Goal: Task Accomplishment & Management: Complete application form

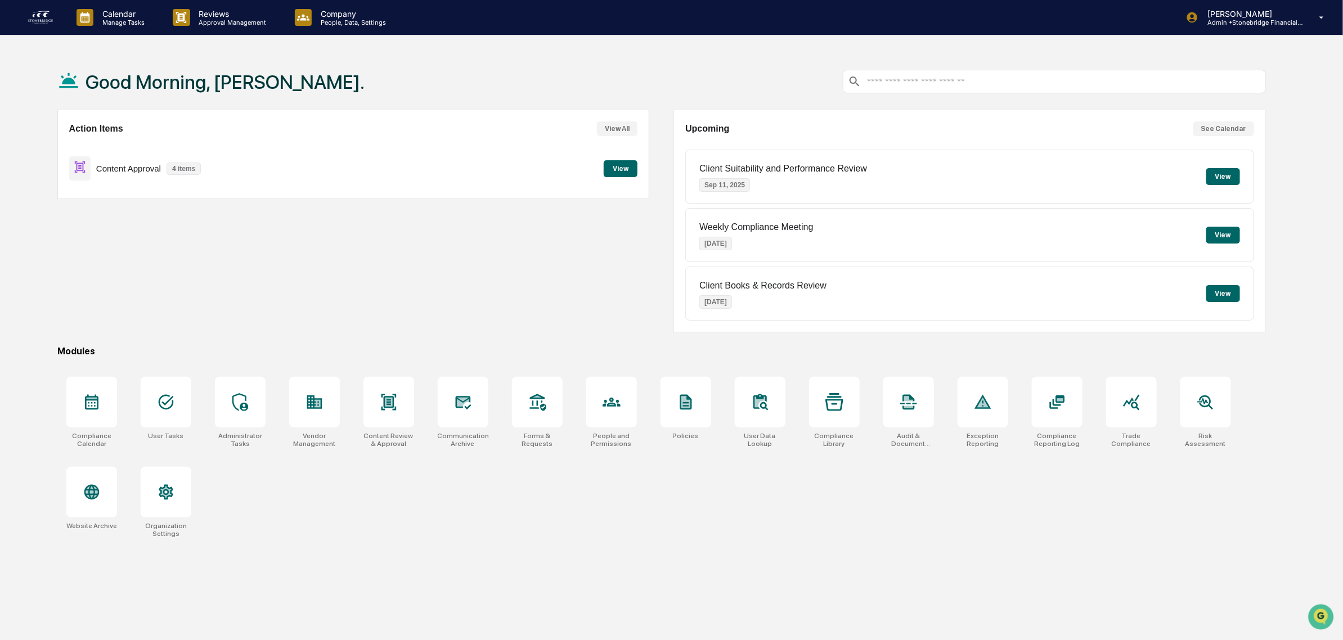
click at [620, 167] on button "View" at bounding box center [621, 168] width 34 height 17
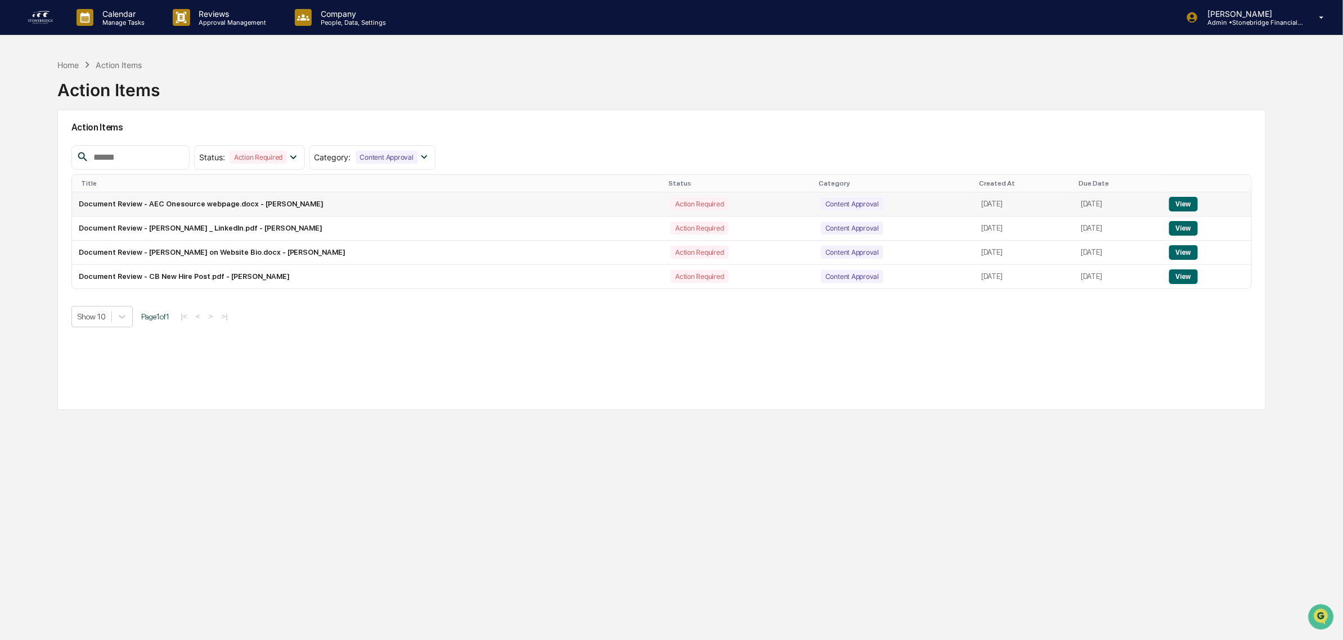
click at [1177, 204] on button "View" at bounding box center [1183, 204] width 29 height 15
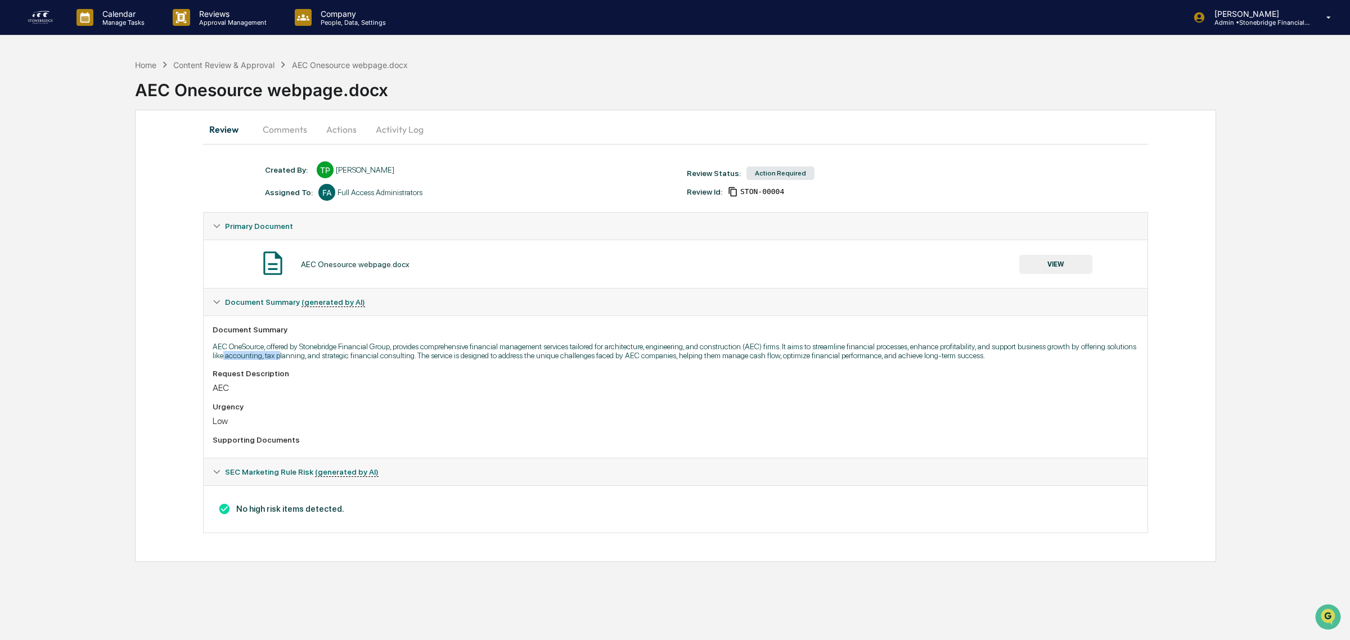
drag, startPoint x: 265, startPoint y: 358, endPoint x: 308, endPoint y: 358, distance: 43.3
click at [308, 358] on p "AEC OneSource, offered by Stonebridge Financial Group, provides comprehensive f…" at bounding box center [676, 351] width 926 height 18
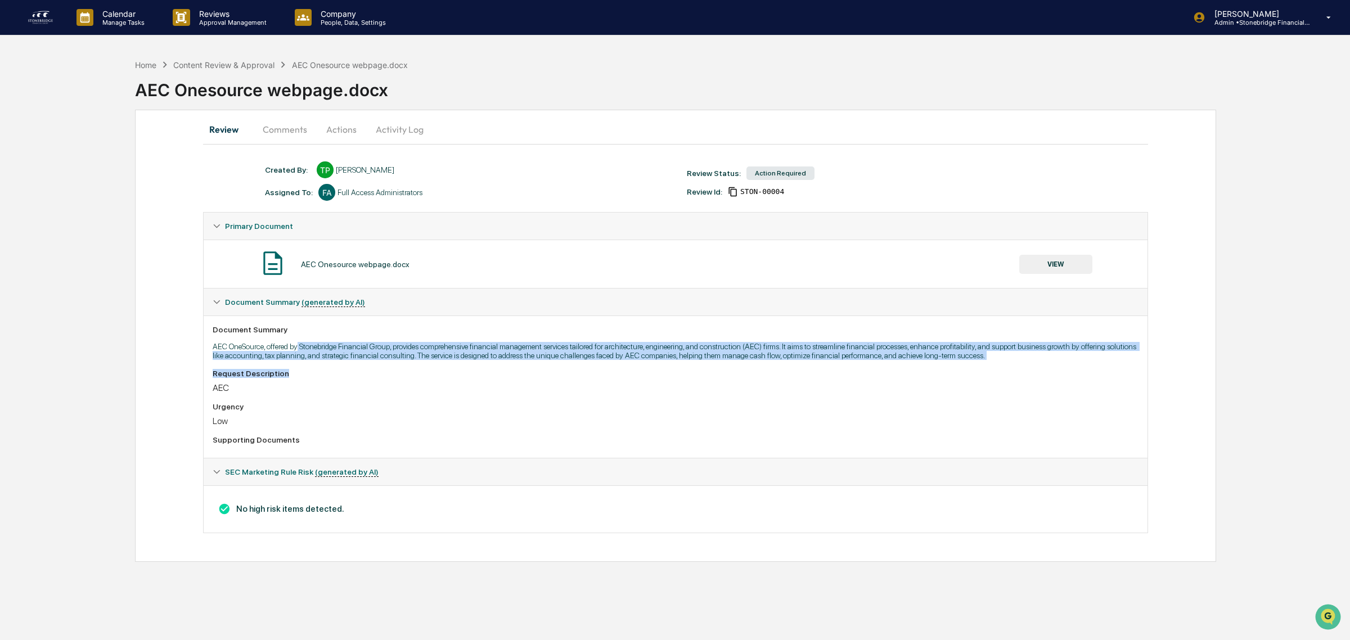
drag, startPoint x: 299, startPoint y: 349, endPoint x: 692, endPoint y: 365, distance: 393.1
click at [692, 365] on div "Document Summary AEC OneSource, offered by Stonebridge Financial Group, provide…" at bounding box center [676, 387] width 944 height 142
drag, startPoint x: 692, startPoint y: 365, endPoint x: 649, endPoint y: 352, distance: 45.1
click at [649, 352] on div "Document Summary AEC OneSource, offered by Stonebridge Financial Group, provide…" at bounding box center [676, 387] width 944 height 142
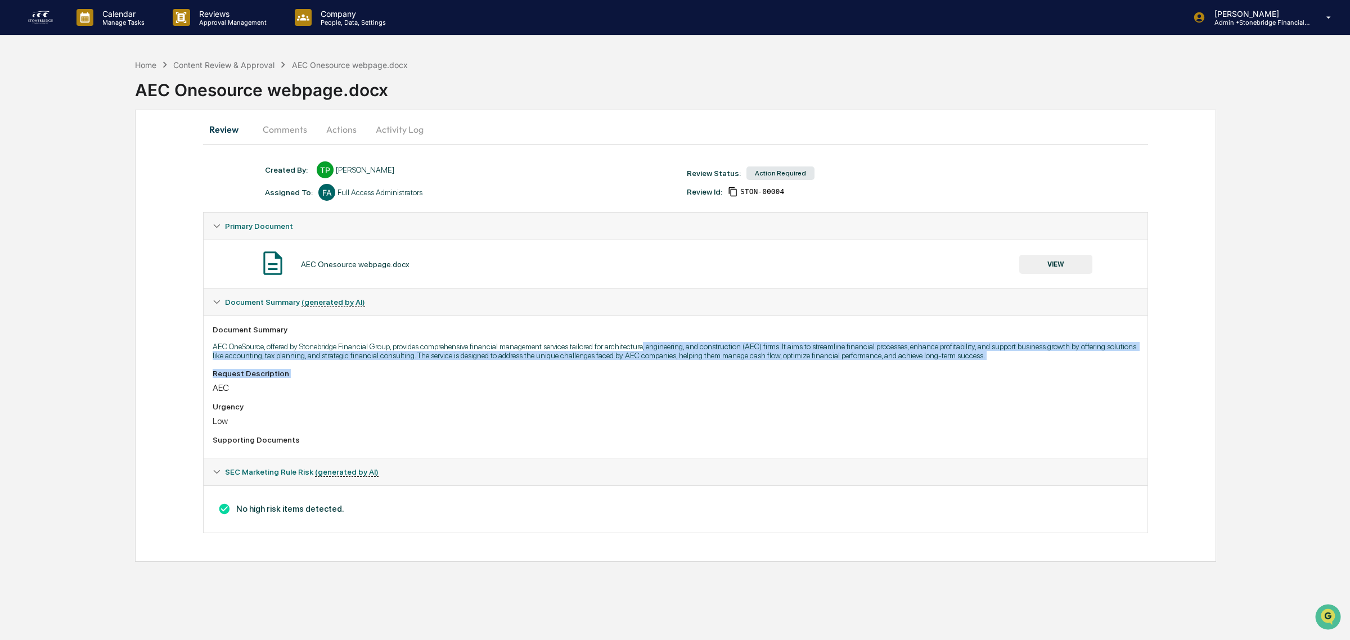
click at [649, 352] on p "AEC OneSource, offered by Stonebridge Financial Group, provides comprehensive f…" at bounding box center [676, 351] width 926 height 18
drag, startPoint x: 628, startPoint y: 352, endPoint x: 933, endPoint y: 364, distance: 305.2
click at [933, 364] on div "Document Summary AEC OneSource, offered by Stonebridge Financial Group, provide…" at bounding box center [676, 387] width 944 height 142
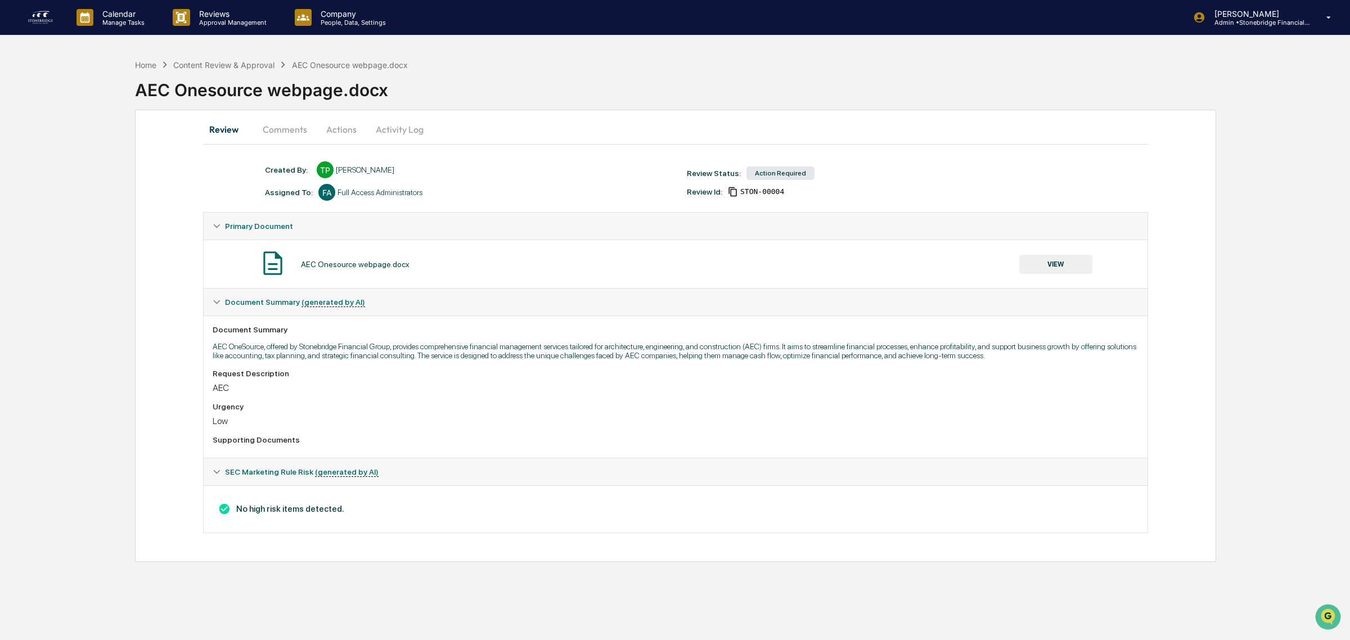
click at [339, 131] on button "Actions" at bounding box center [341, 129] width 51 height 27
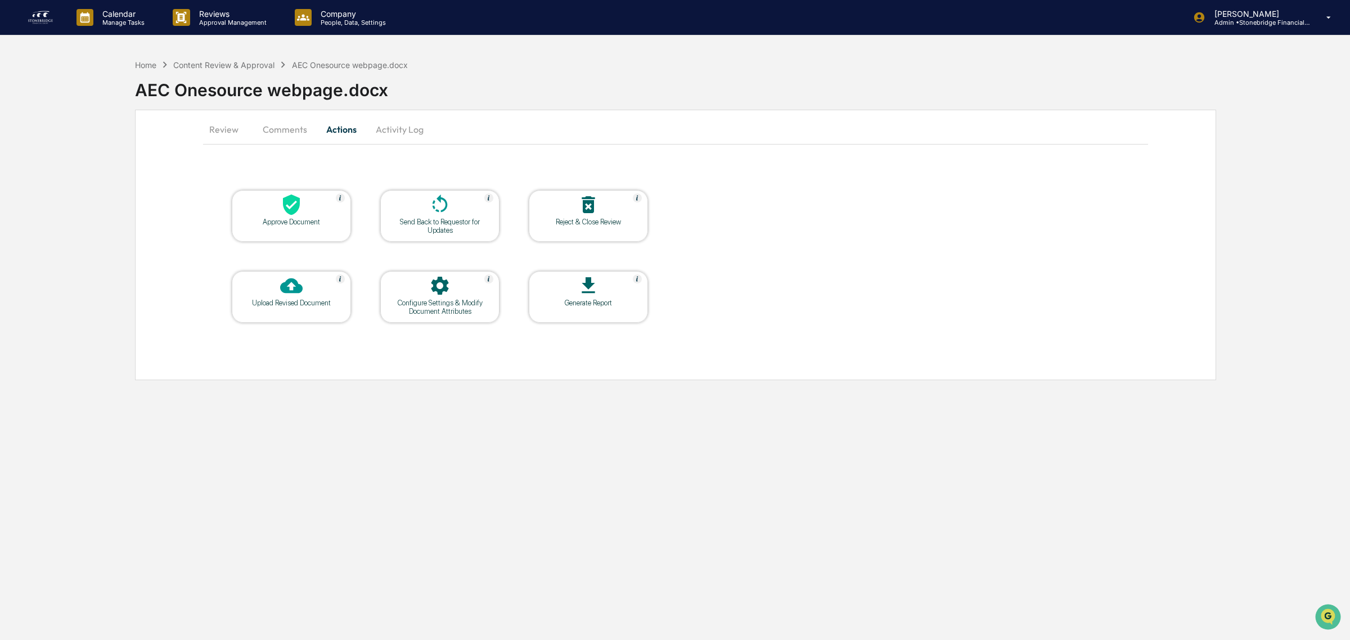
click at [302, 204] on icon at bounding box center [291, 205] width 23 height 23
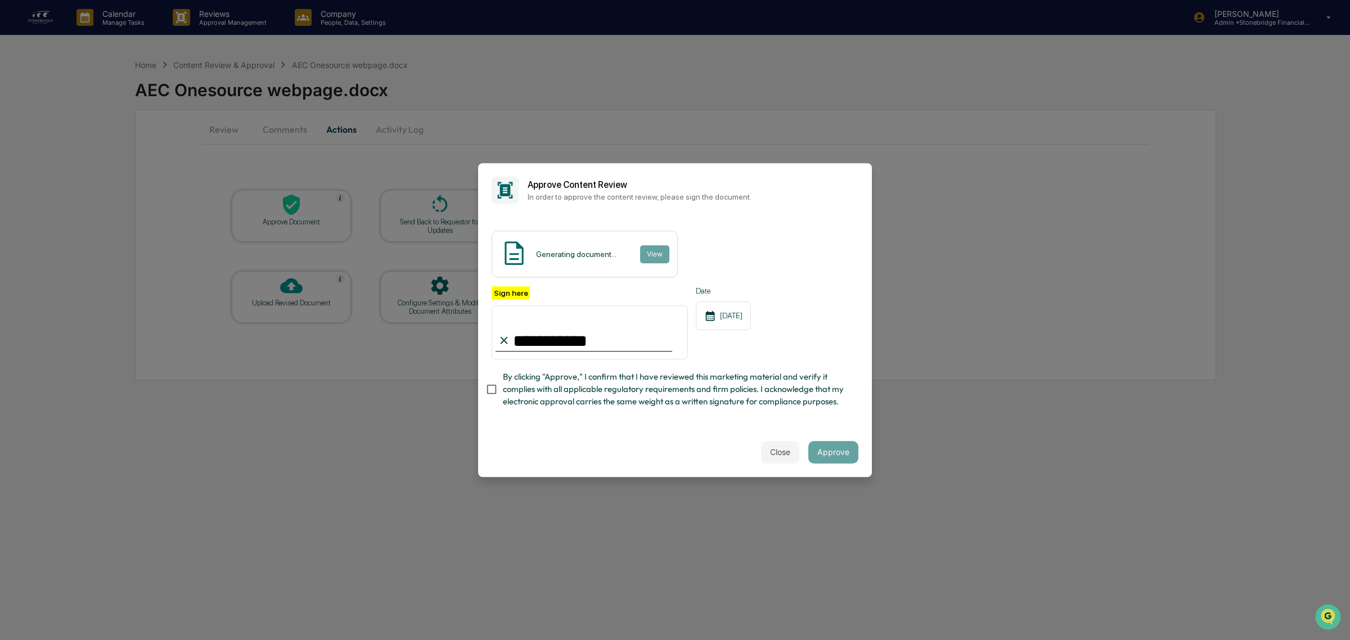
type input "**********"
click at [538, 390] on span "By clicking "Approve," I confirm that I have reviewed this marketing material a…" at bounding box center [676, 390] width 347 height 38
click at [657, 257] on button "View" at bounding box center [654, 254] width 29 height 18
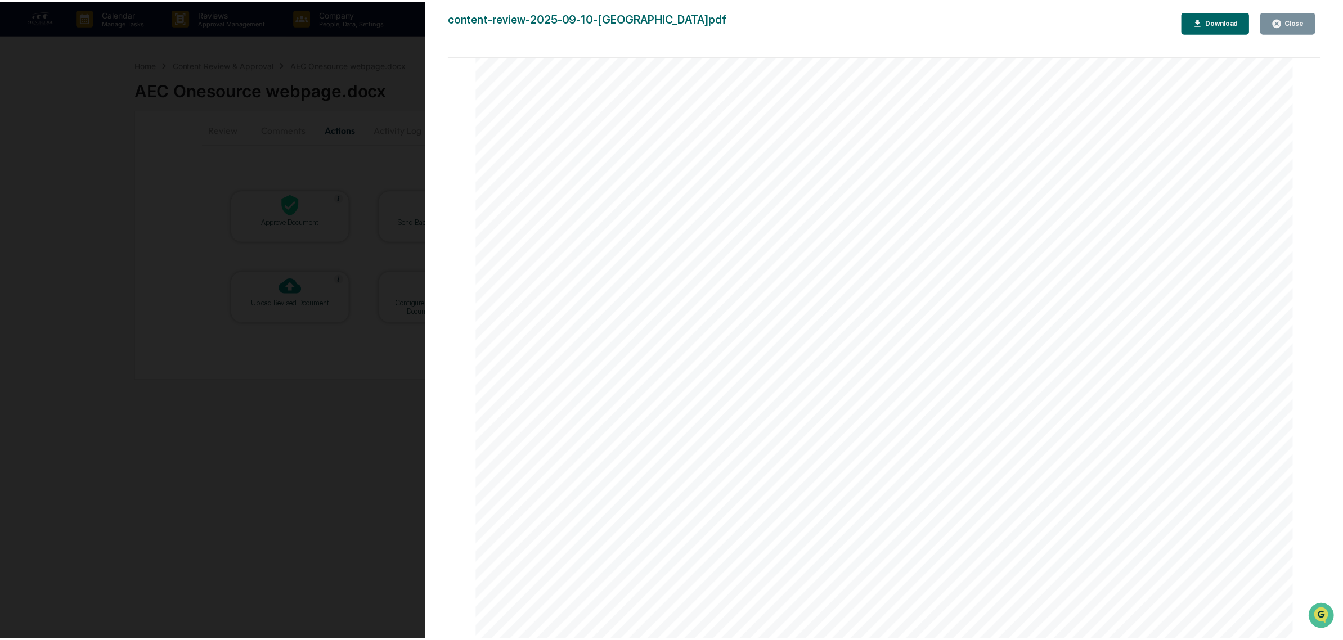
scroll to position [281, 0]
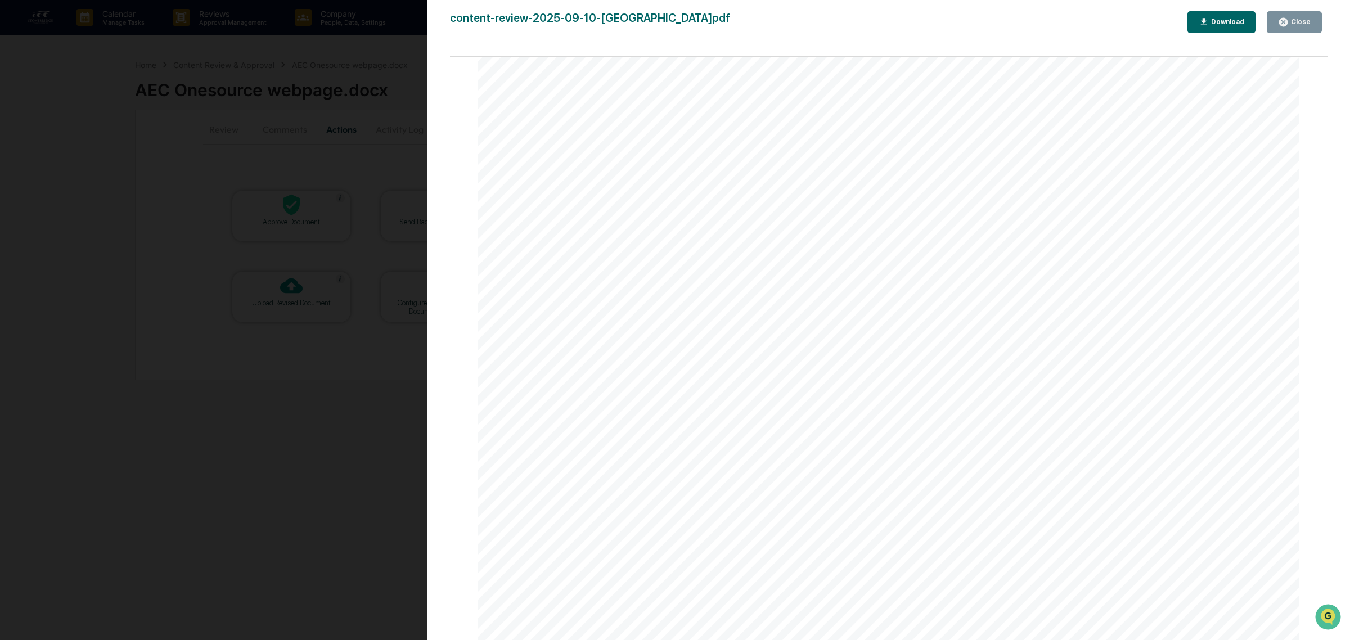
drag, startPoint x: 1311, startPoint y: 23, endPoint x: 1109, endPoint y: 131, distance: 229.6
click at [1311, 23] on button "Close" at bounding box center [1294, 22] width 55 height 22
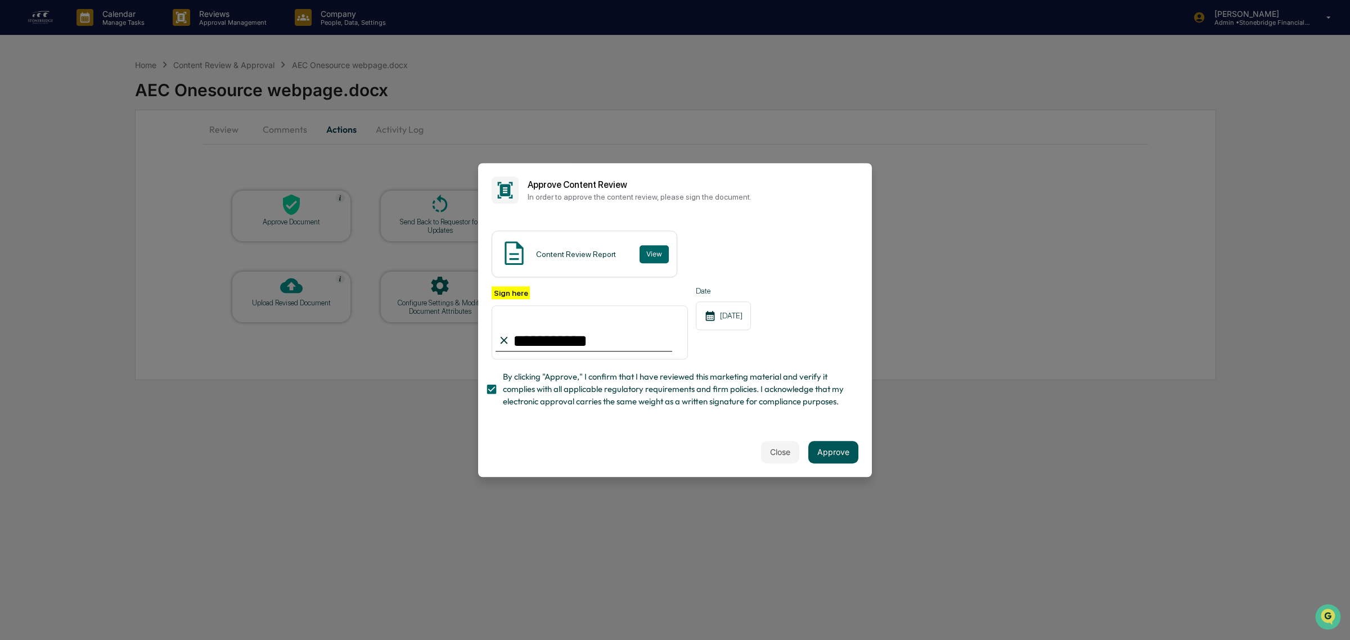
click at [833, 459] on button "Approve" at bounding box center [834, 452] width 50 height 23
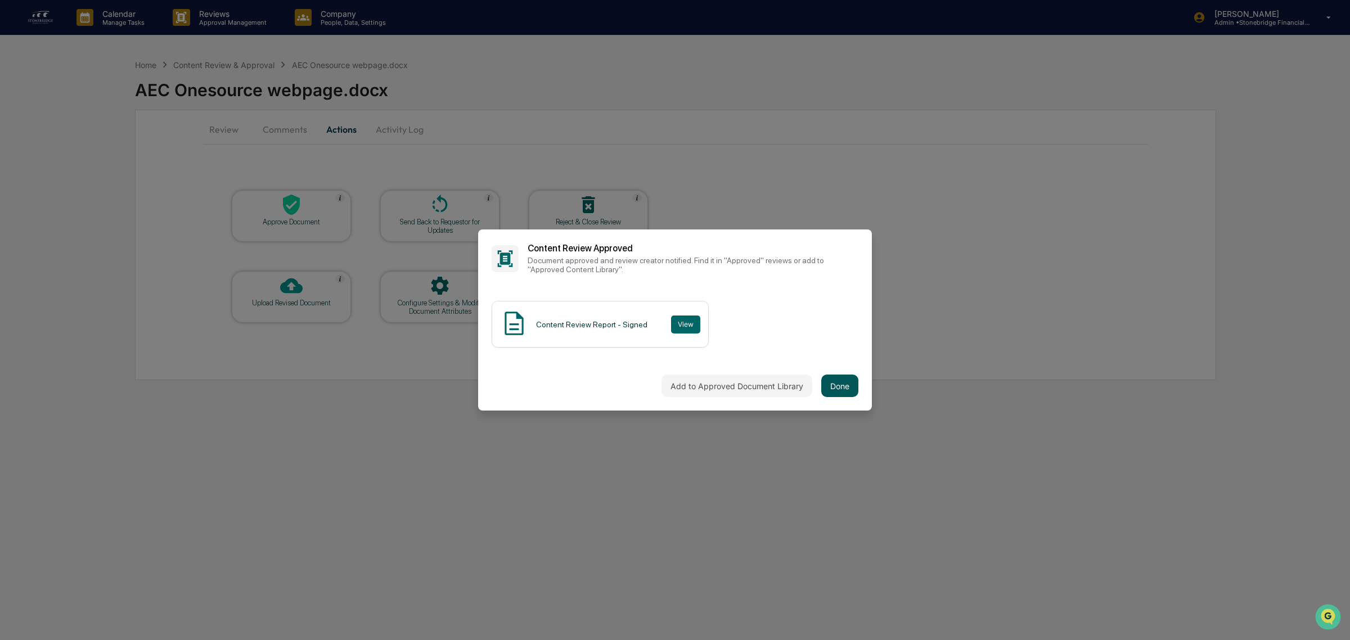
click at [837, 396] on button "Done" at bounding box center [840, 386] width 37 height 23
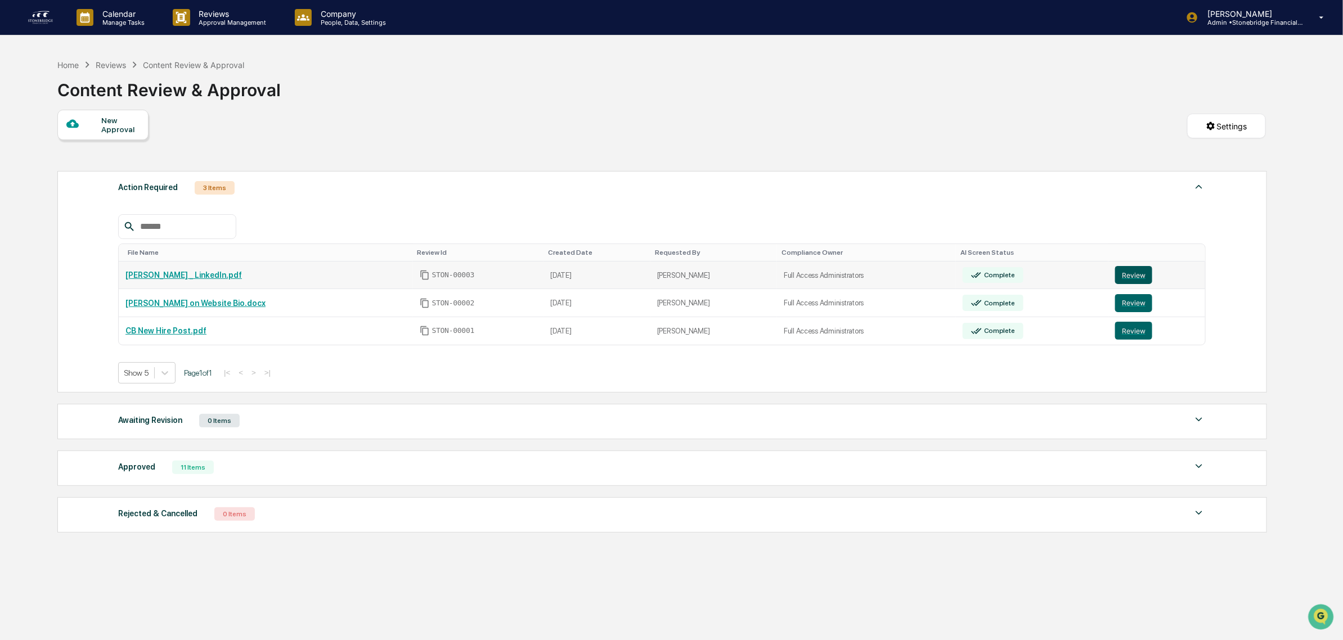
click at [1115, 279] on button "Review" at bounding box center [1133, 275] width 37 height 18
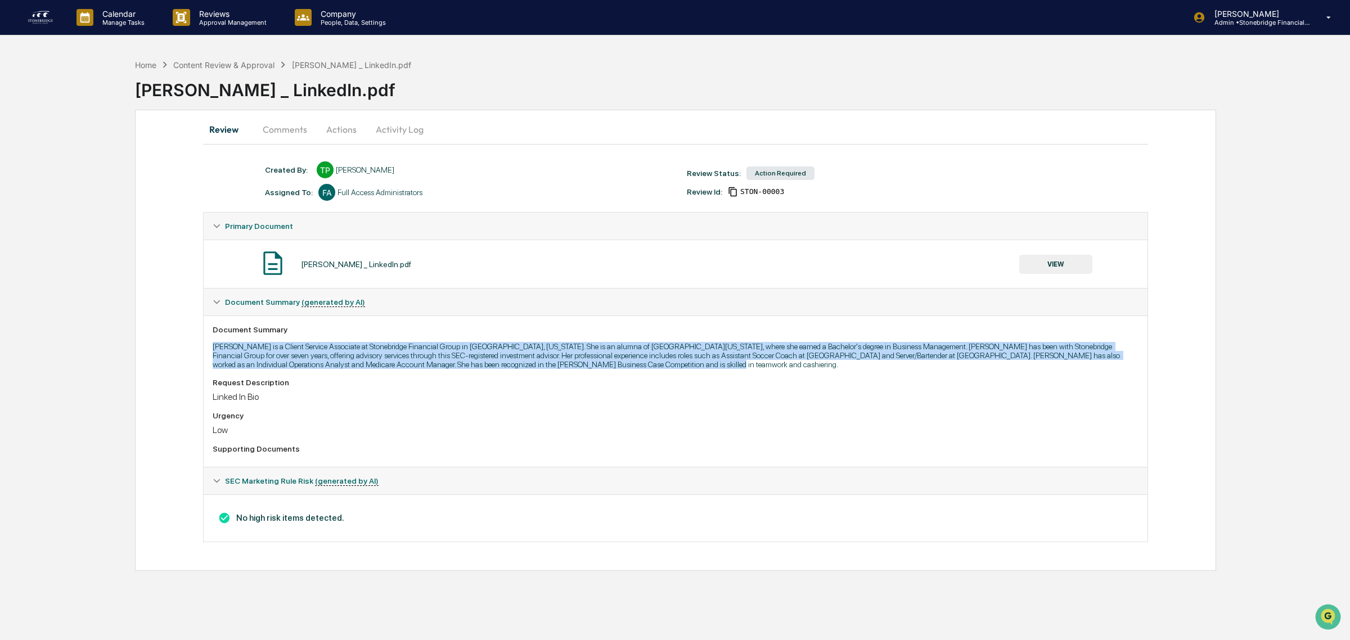
drag, startPoint x: 600, startPoint y: 335, endPoint x: 685, endPoint y: 375, distance: 93.9
click at [680, 374] on div "Document Summary Caitlin Bendigo is a Client Service Associate at Stonebridge F…" at bounding box center [676, 391] width 944 height 151
click at [685, 375] on div "Document Summary Caitlin Bendigo is a Client Service Associate at Stonebridge F…" at bounding box center [676, 391] width 944 height 151
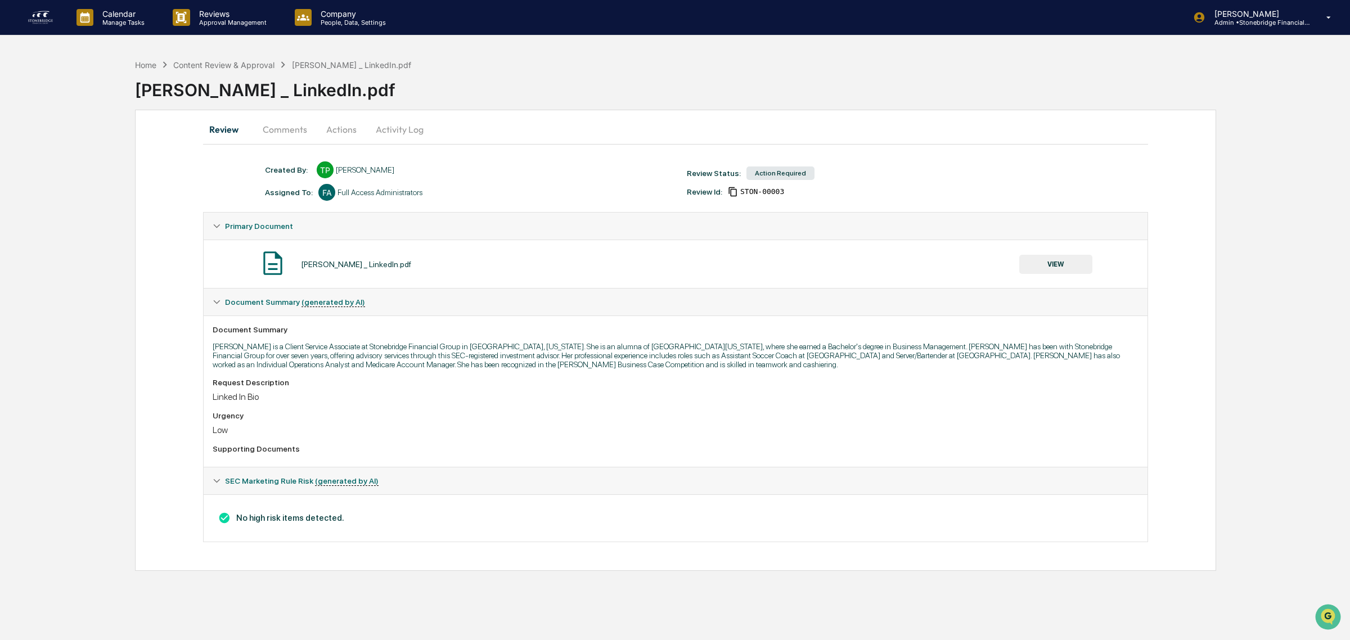
click at [685, 375] on div "Document Summary Caitlin Bendigo is a Client Service Associate at Stonebridge F…" at bounding box center [676, 391] width 944 height 151
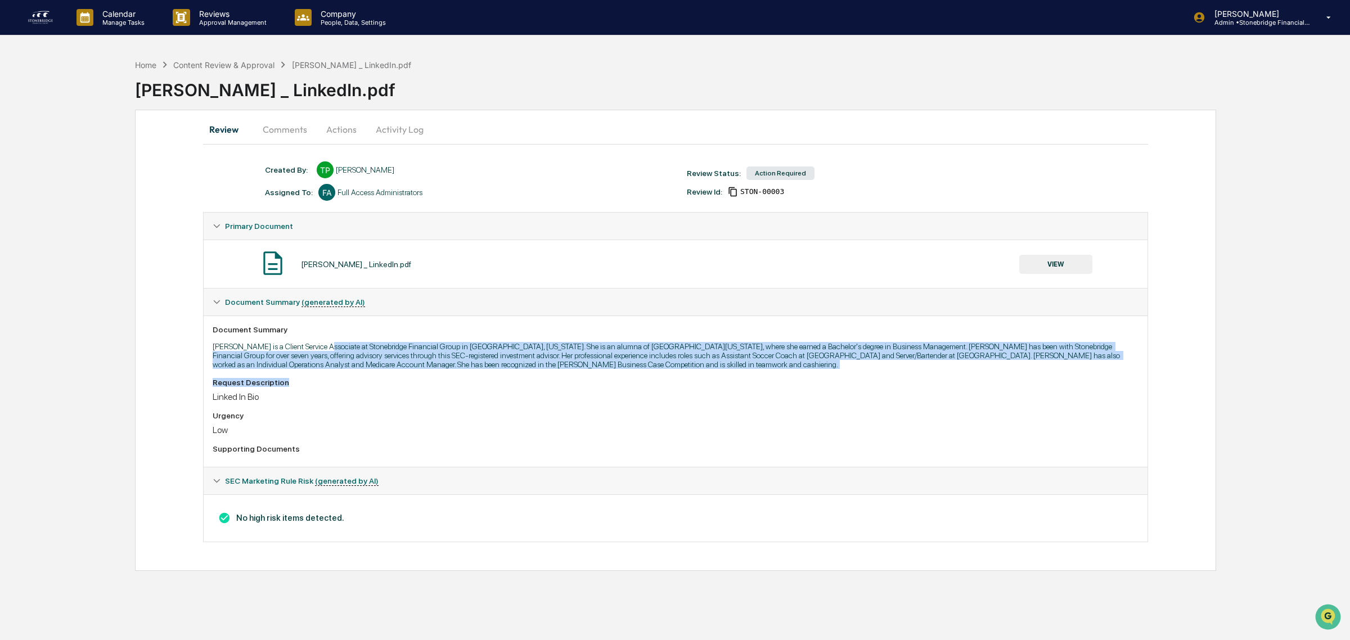
drag, startPoint x: 319, startPoint y: 345, endPoint x: 375, endPoint y: 388, distance: 71.0
click at [375, 388] on div "Document Summary Caitlin Bendigo is a Client Service Associate at Stonebridge F…" at bounding box center [676, 391] width 944 height 151
click at [375, 387] on div "Request Description" at bounding box center [676, 382] width 926 height 9
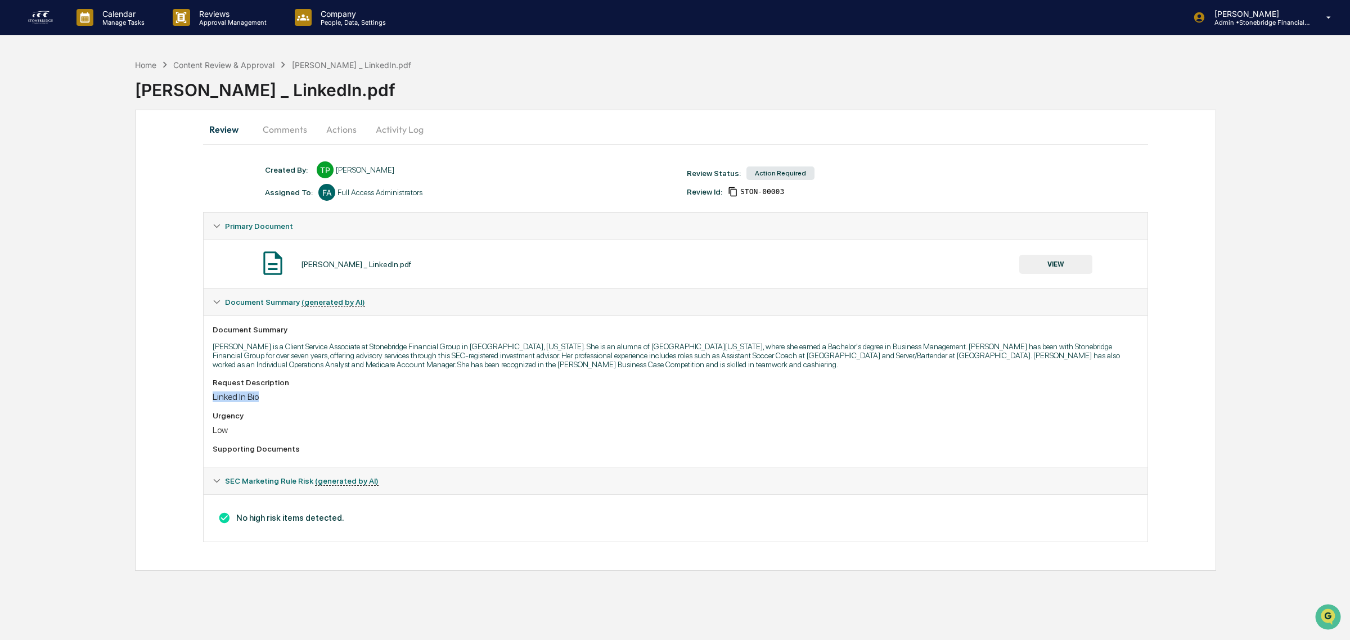
drag, startPoint x: 273, startPoint y: 408, endPoint x: 203, endPoint y: 404, distance: 69.9
click at [203, 404] on div "Document Summary (generated by AI) Document Summary Caitlin Bendigo is a Client…" at bounding box center [675, 377] width 945 height 179
click at [214, 402] on div "Linked In Bio" at bounding box center [676, 397] width 926 height 11
drag, startPoint x: 218, startPoint y: 384, endPoint x: 324, endPoint y: 415, distance: 109.7
click at [324, 415] on div "Request Description Linked In Bio Urgency Low Supporting Documents" at bounding box center [676, 418] width 926 height 80
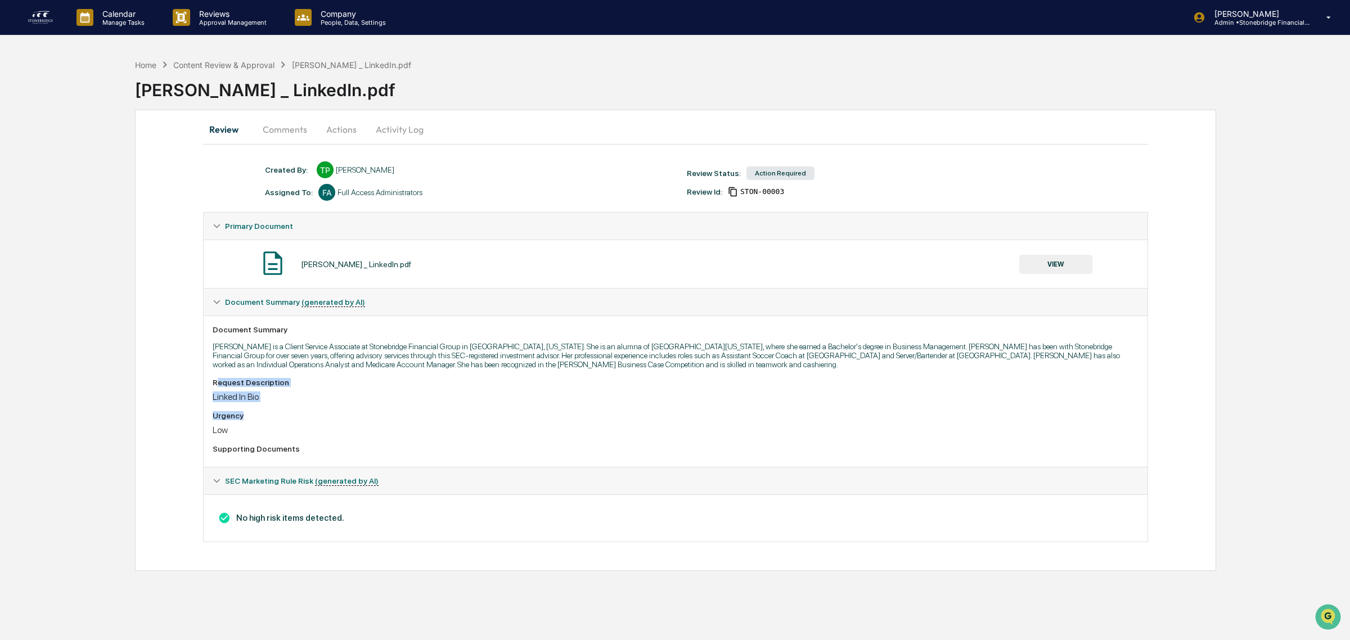
click at [324, 415] on div "Request Description Linked In Bio Urgency Low Supporting Documents" at bounding box center [676, 418] width 926 height 80
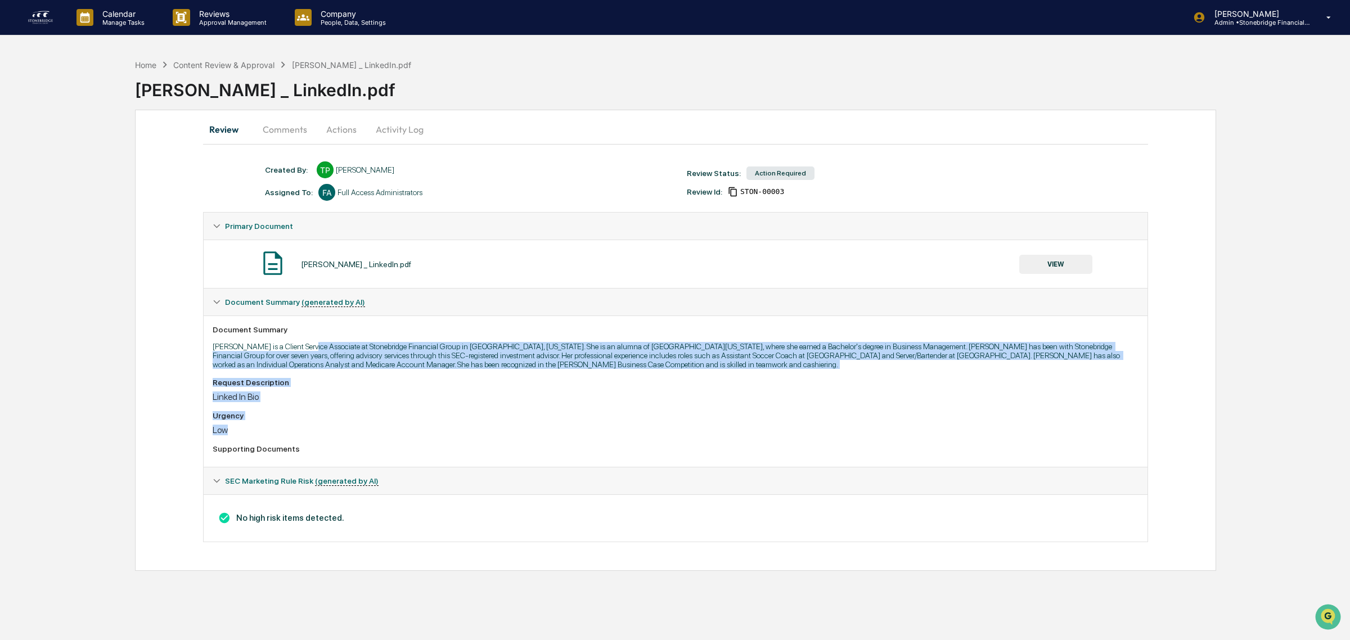
drag, startPoint x: 334, startPoint y: 435, endPoint x: 302, endPoint y: 344, distance: 96.4
click at [302, 344] on div "Document Summary Caitlin Bendigo is a Client Service Associate at Stonebridge F…" at bounding box center [676, 391] width 944 height 151
click at [302, 343] on div "Document Summary Caitlin Bendigo is a Client Service Associate at Stonebridge F…" at bounding box center [676, 391] width 944 height 151
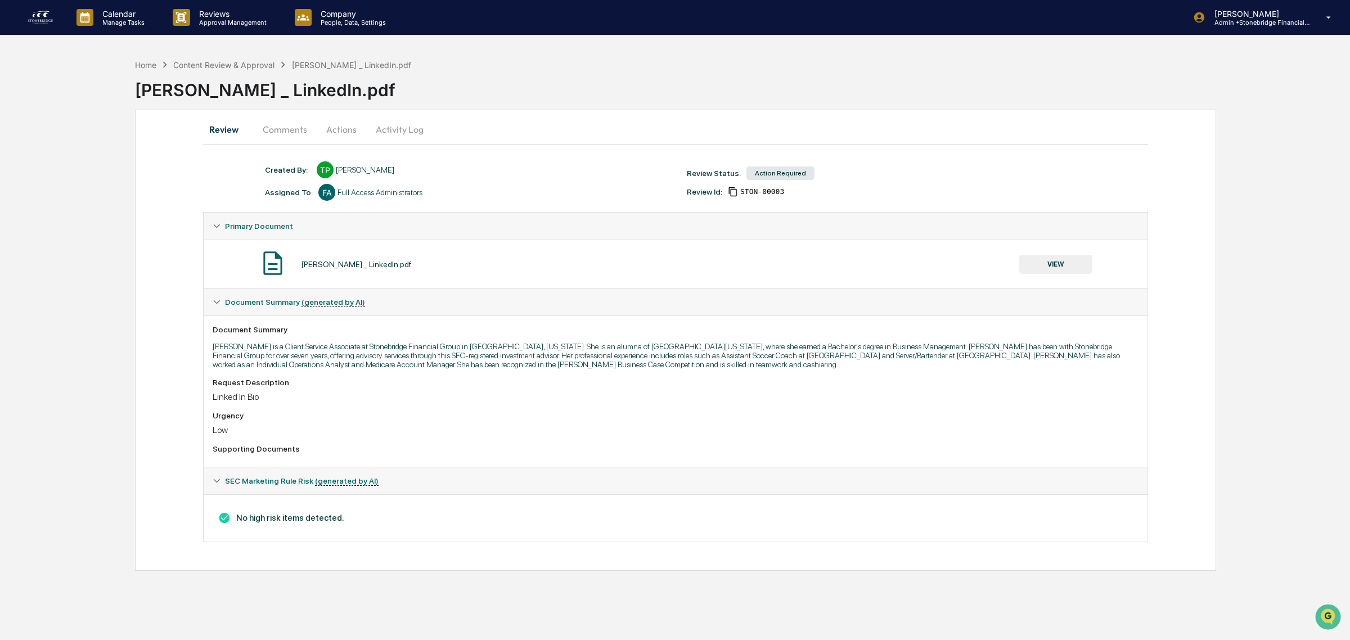
drag, startPoint x: 885, startPoint y: 365, endPoint x: 904, endPoint y: 388, distance: 30.8
click at [904, 388] on div "Document Summary Caitlin Bendigo is a Client Service Associate at Stonebridge F…" at bounding box center [676, 391] width 944 height 151
click at [904, 387] on div "Request Description" at bounding box center [676, 382] width 926 height 9
drag, startPoint x: 617, startPoint y: 336, endPoint x: 442, endPoint y: 365, distance: 176.8
click at [442, 365] on p "Caitlin Bendigo is a Client Service Associate at Stonebridge Financial Group in…" at bounding box center [676, 355] width 926 height 27
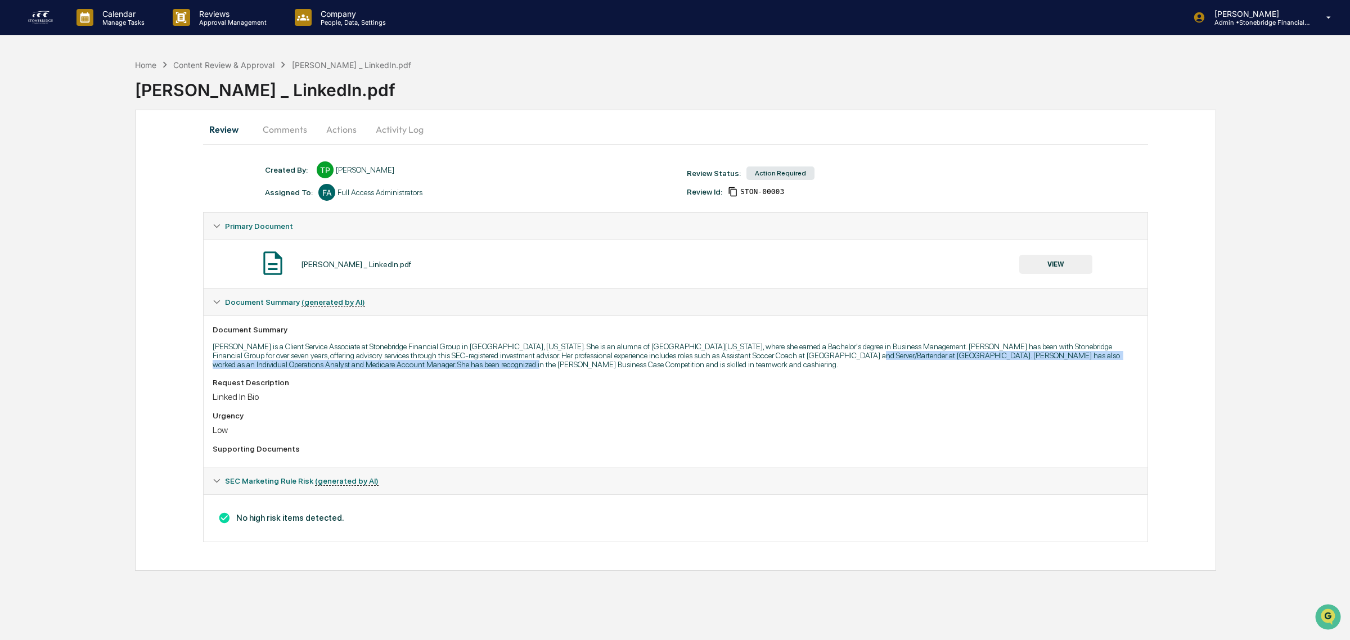
click at [442, 365] on p "Caitlin Bendigo is a Client Service Associate at Stonebridge Financial Group in…" at bounding box center [676, 355] width 926 height 27
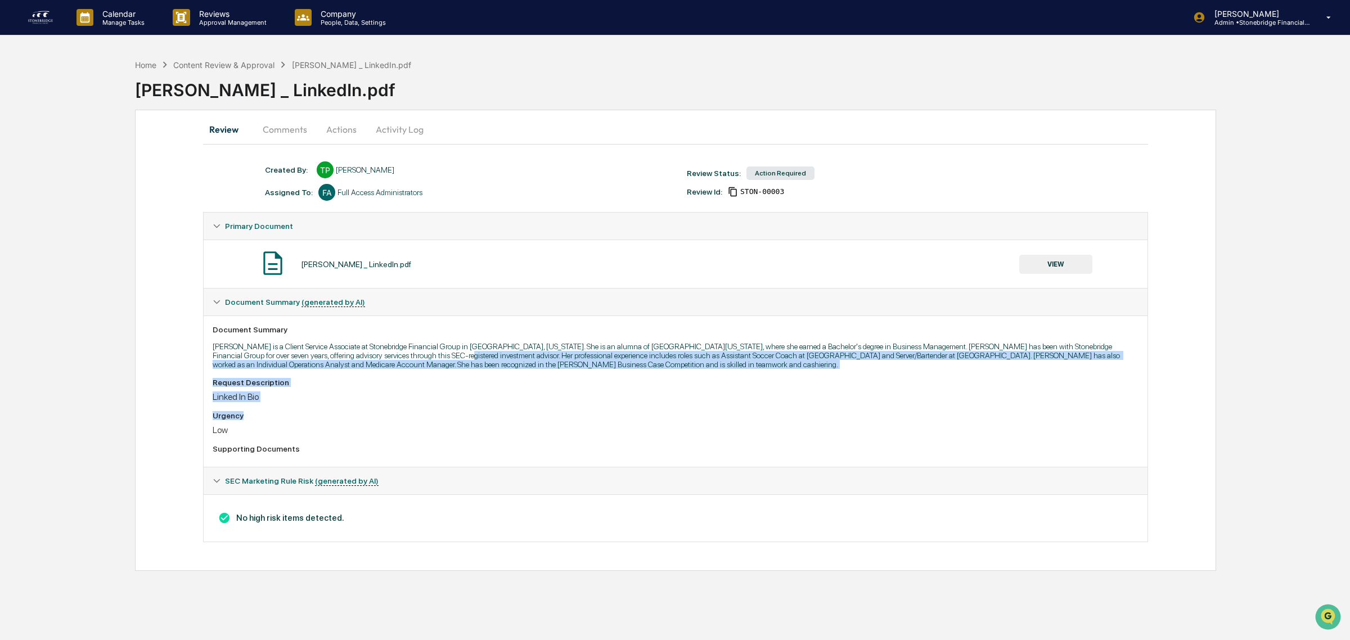
drag, startPoint x: 410, startPoint y: 361, endPoint x: 917, endPoint y: 412, distance: 510.2
click at [917, 412] on div "Document Summary Caitlin Bendigo is a Client Service Associate at Stonebridge F…" at bounding box center [676, 391] width 944 height 151
click at [916, 412] on div "Request Description Linked In Bio Urgency Low Supporting Documents" at bounding box center [676, 418] width 926 height 80
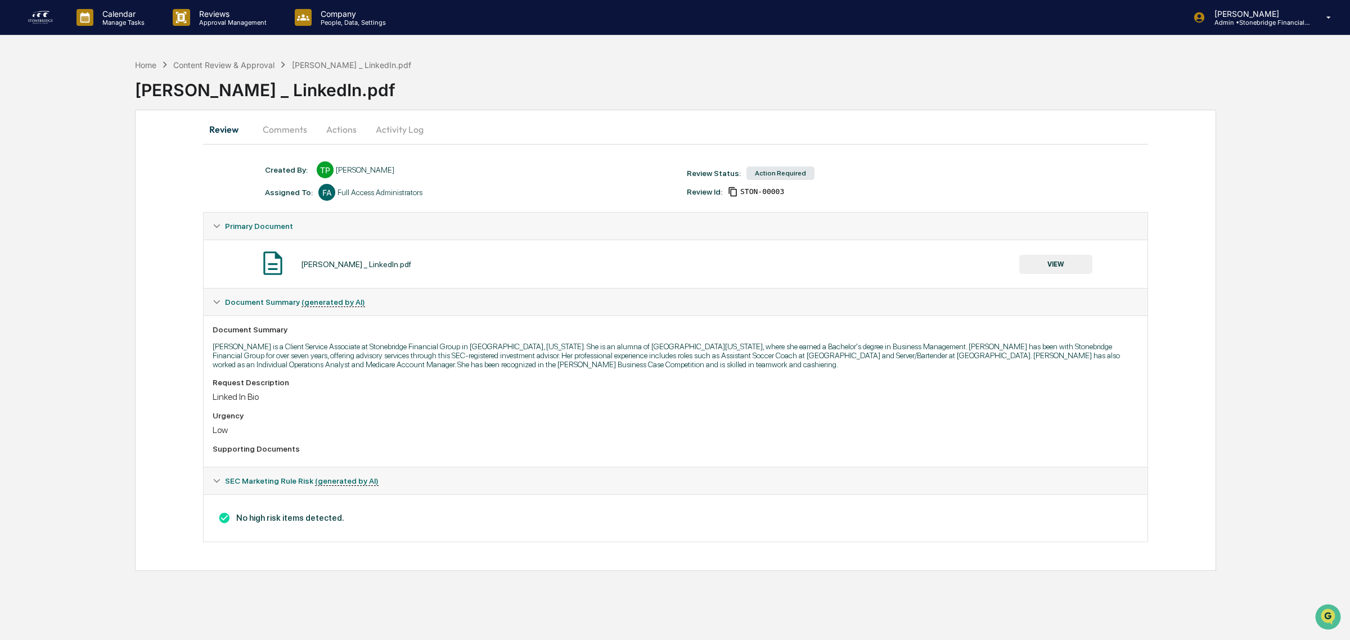
click at [367, 120] on button "Activity Log" at bounding box center [400, 129] width 66 height 27
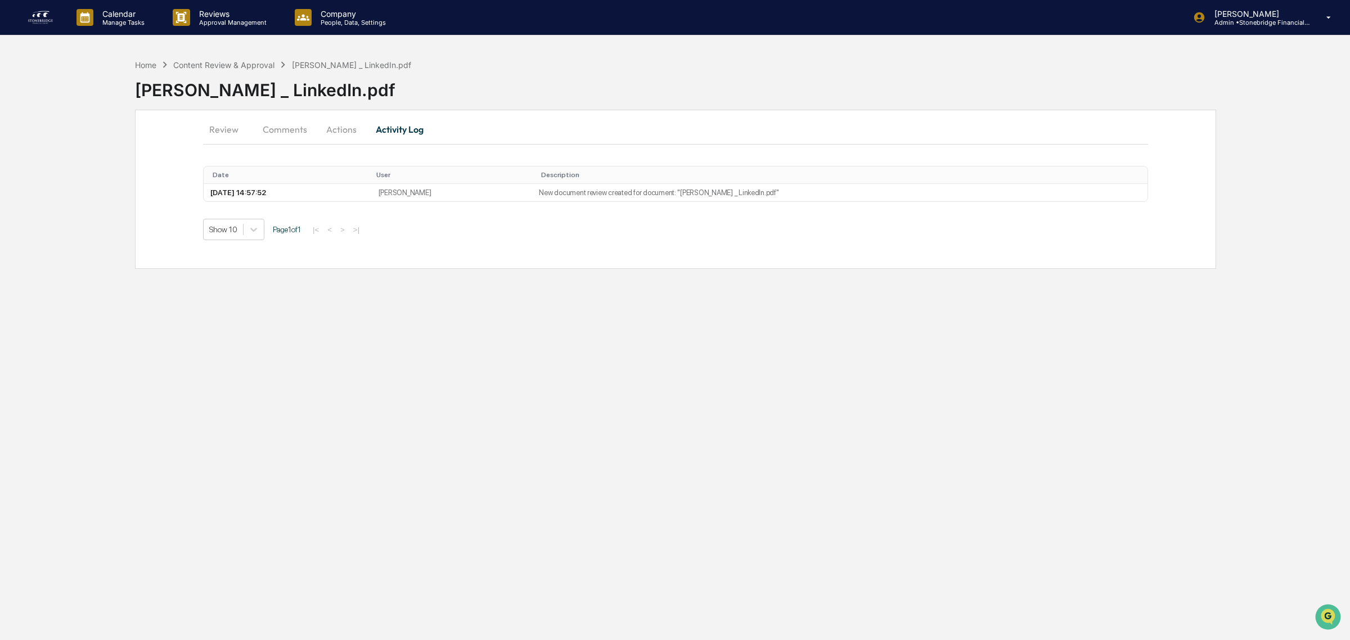
click at [346, 131] on button "Actions" at bounding box center [341, 129] width 51 height 27
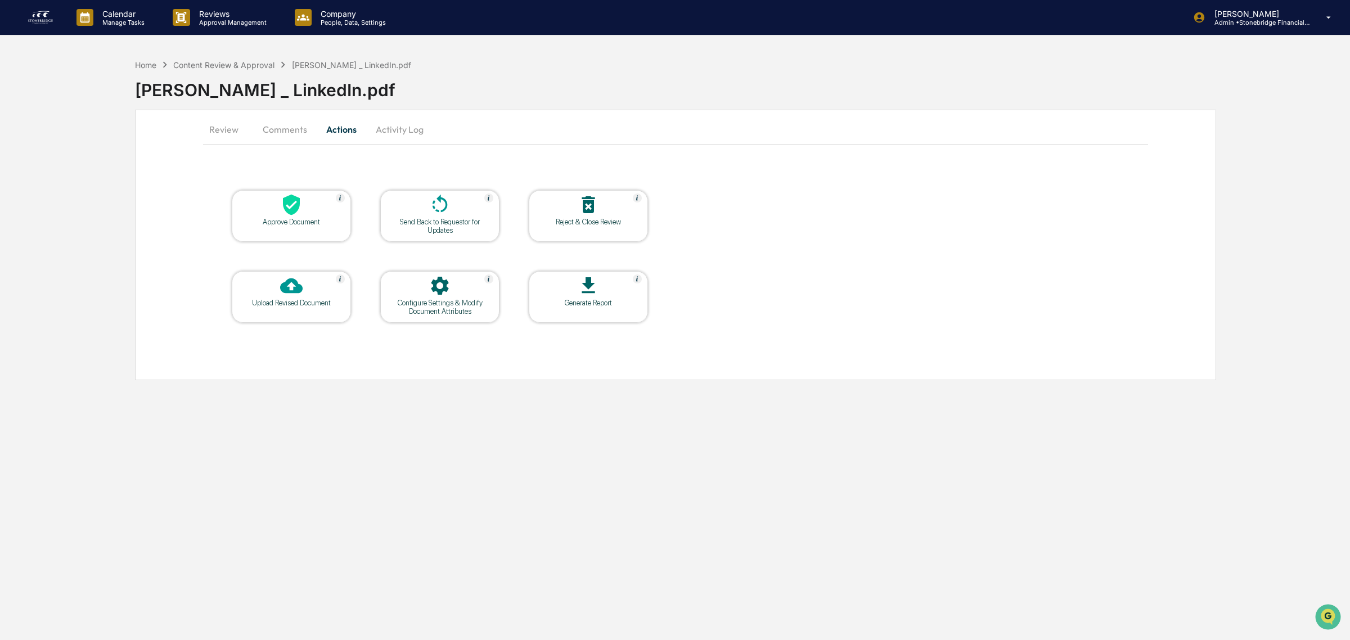
click at [307, 196] on div at bounding box center [291, 206] width 113 height 24
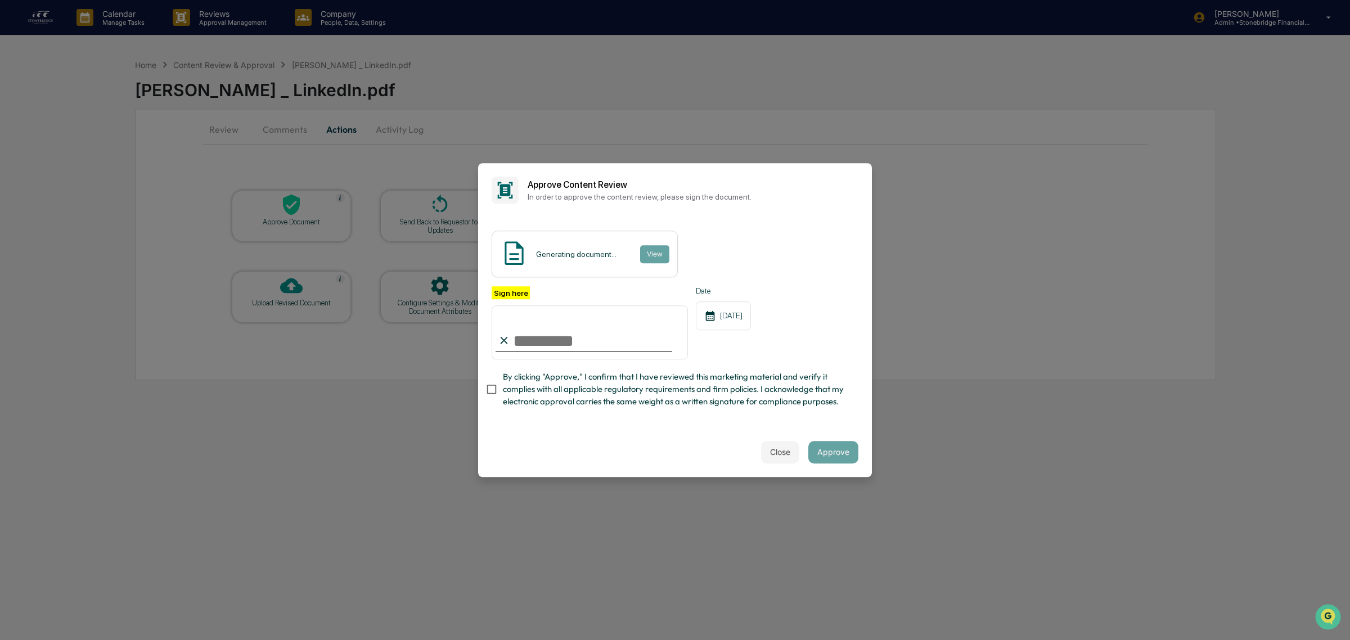
click at [572, 387] on span "By clicking "Approve," I confirm that I have reviewed this marketing material a…" at bounding box center [676, 390] width 347 height 38
click at [555, 327] on input "Sign here" at bounding box center [590, 333] width 196 height 54
type input "**********"
click at [825, 452] on button "Approve" at bounding box center [834, 452] width 50 height 23
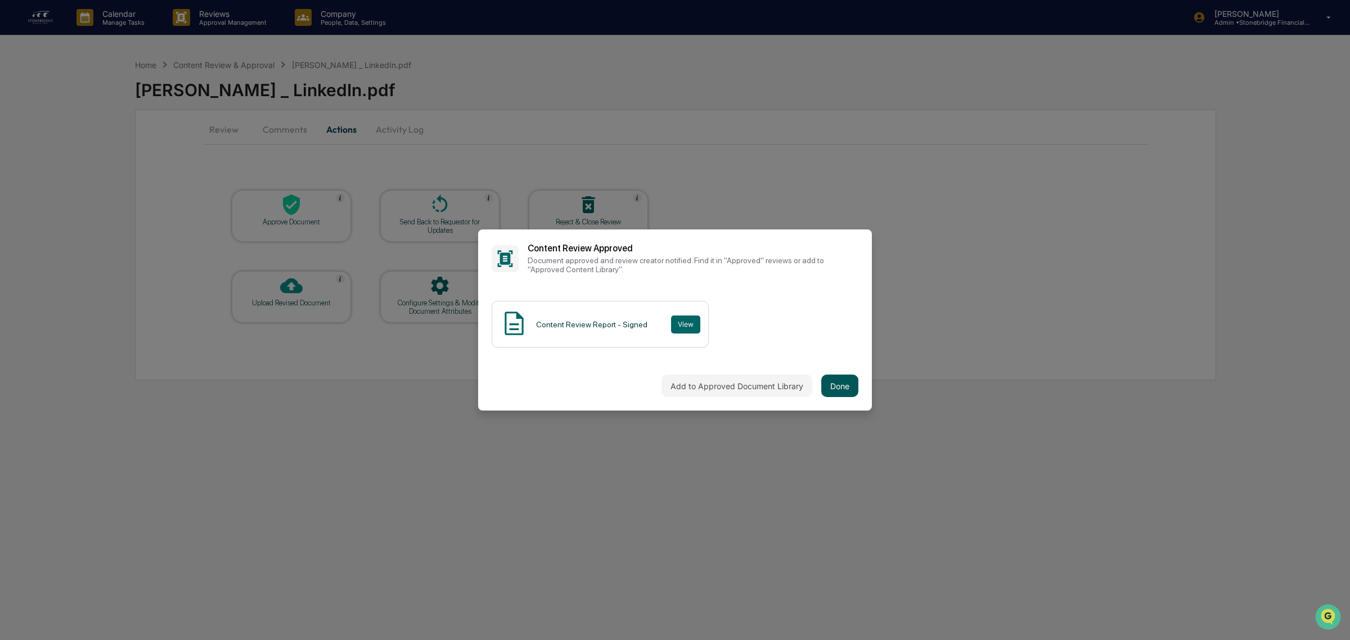
click at [837, 388] on button "Done" at bounding box center [840, 386] width 37 height 23
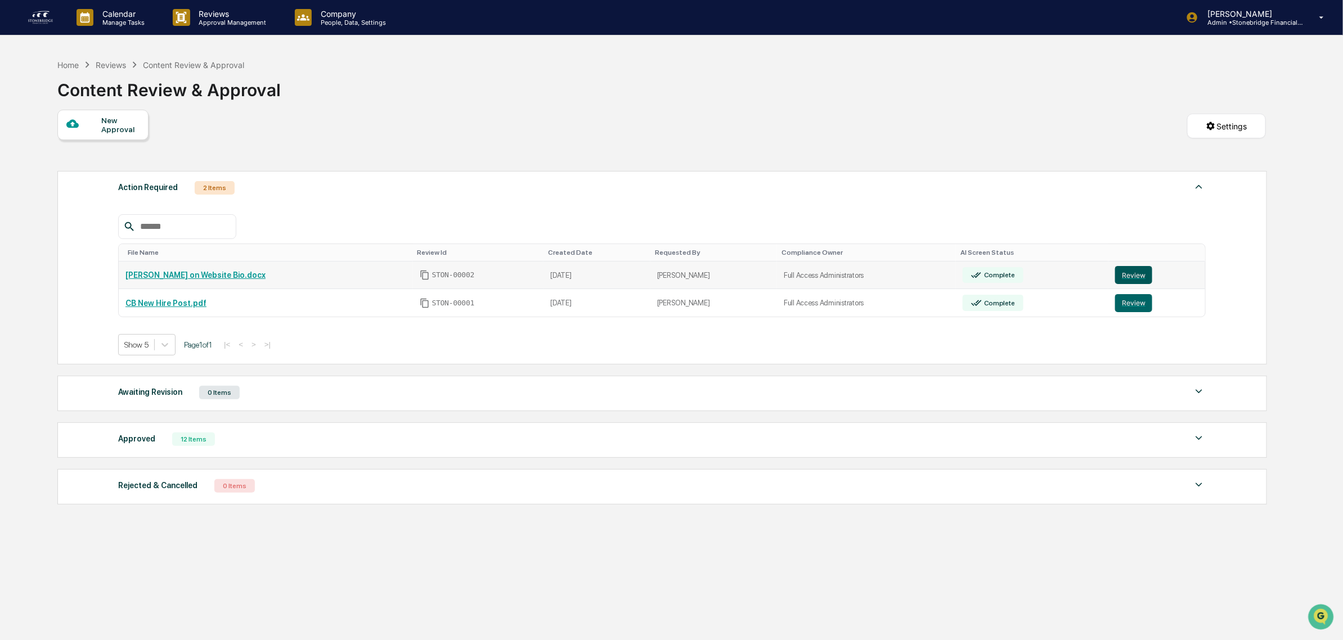
click at [1123, 280] on button "Review" at bounding box center [1133, 275] width 37 height 18
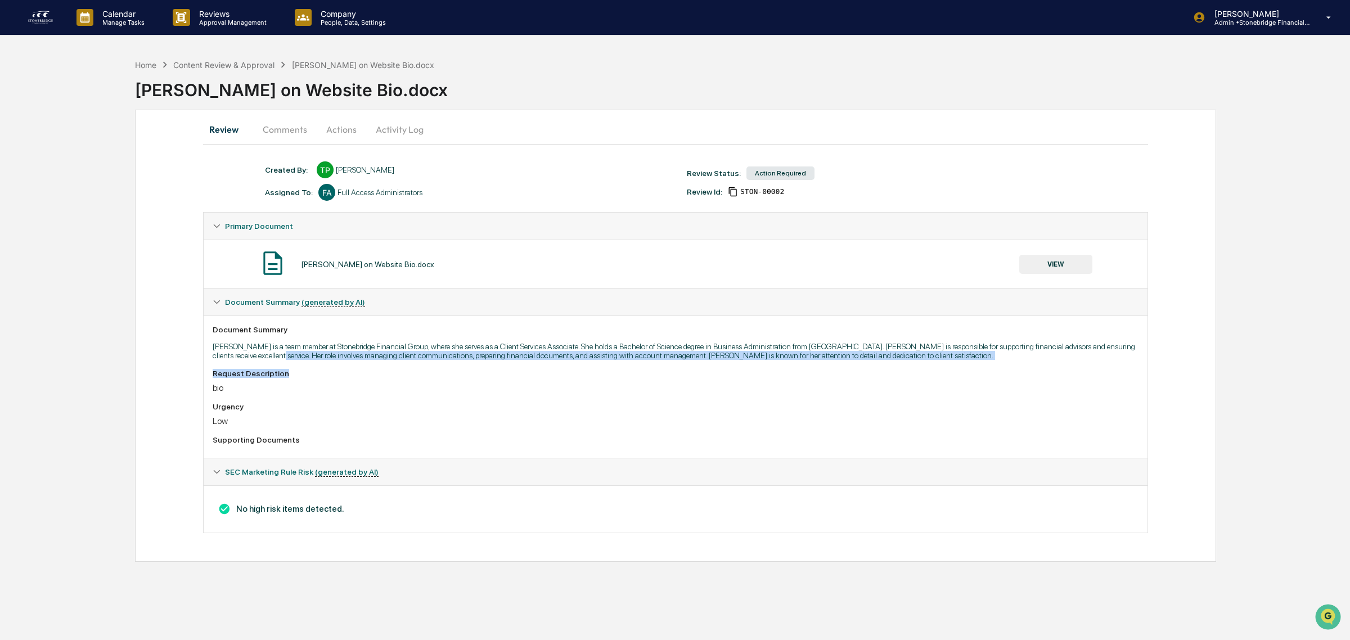
drag, startPoint x: 266, startPoint y: 360, endPoint x: 522, endPoint y: 366, distance: 256.1
click at [522, 366] on div "Document Summary Caitlin Bendigo is a team member at Stonebridge Financial Grou…" at bounding box center [676, 387] width 944 height 142
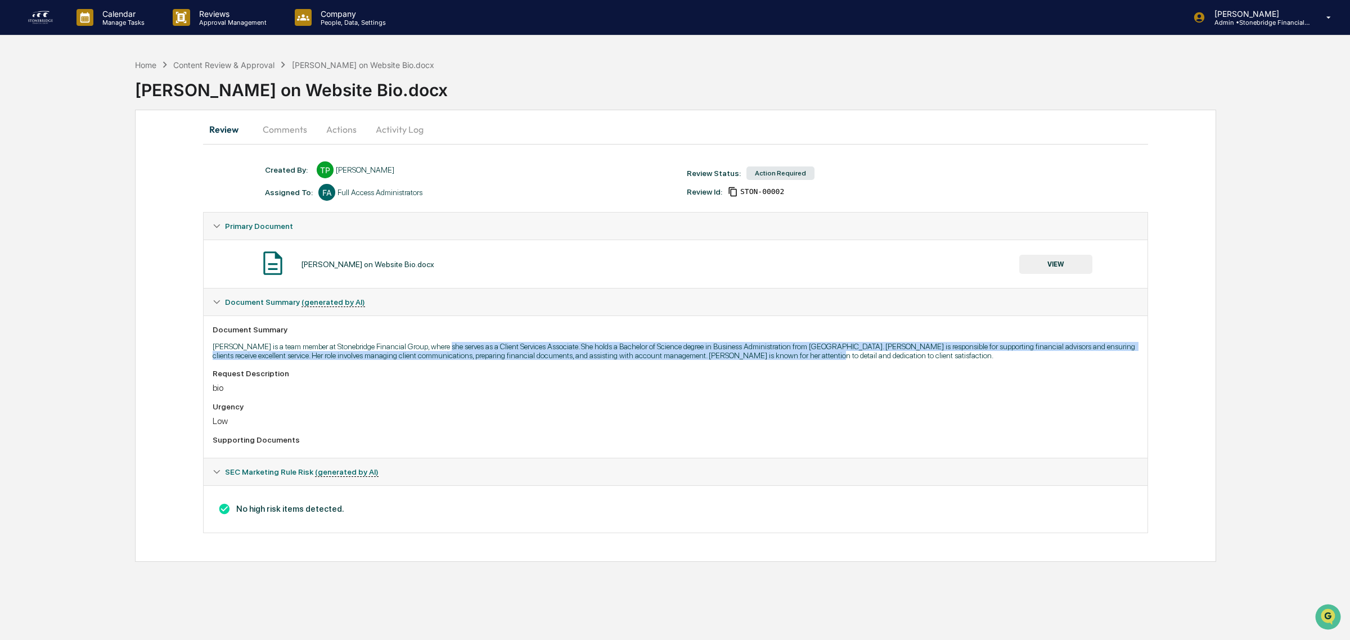
drag, startPoint x: 439, startPoint y: 349, endPoint x: 802, endPoint y: 361, distance: 363.1
click at [802, 360] on p "Caitlin Bendigo is a team member at Stonebridge Financial Group, where she serv…" at bounding box center [676, 351] width 926 height 18
drag, startPoint x: 372, startPoint y: 356, endPoint x: 703, endPoint y: 369, distance: 331.7
click at [693, 367] on div "Document Summary Caitlin Bendigo is a team member at Stonebridge Financial Grou…" at bounding box center [676, 387] width 944 height 142
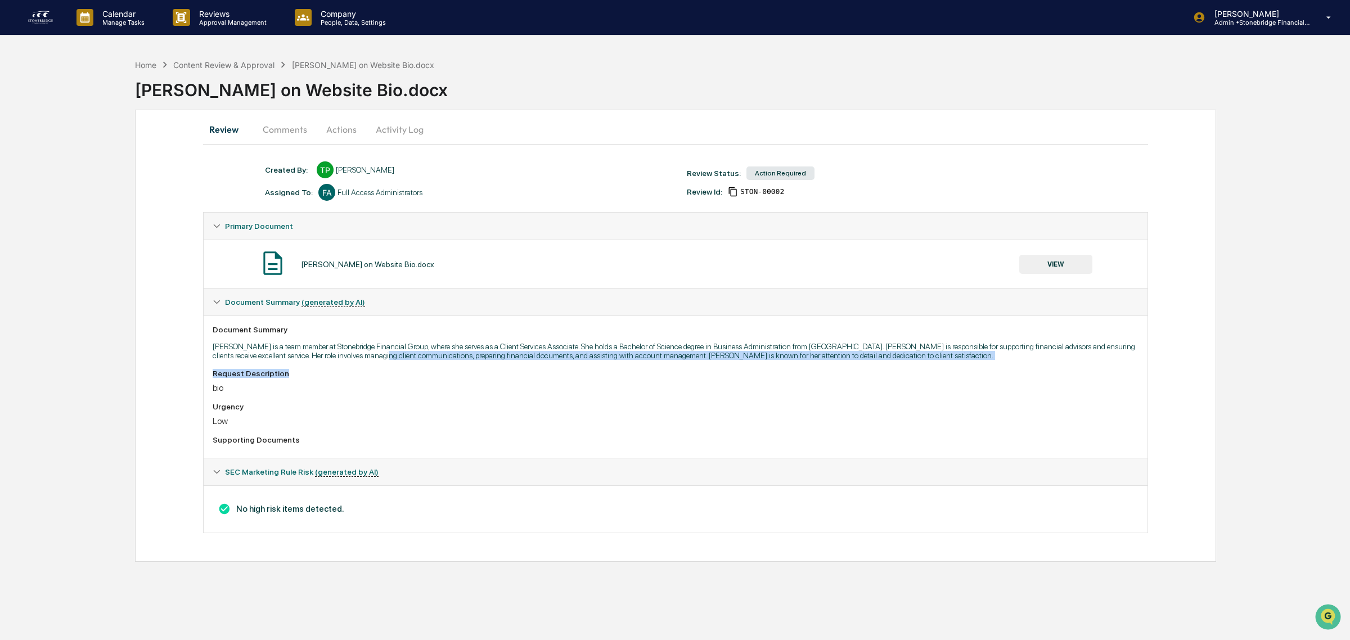
click at [747, 376] on div "Request Description" at bounding box center [676, 373] width 926 height 9
drag, startPoint x: 747, startPoint y: 376, endPoint x: 722, endPoint y: 354, distance: 32.7
click at [722, 354] on div "Document Summary Caitlin Bendigo is a team member at Stonebridge Financial Grou…" at bounding box center [676, 387] width 944 height 142
click at [722, 354] on p "Caitlin Bendigo is a team member at Stonebridge Financial Group, where she serv…" at bounding box center [676, 351] width 926 height 18
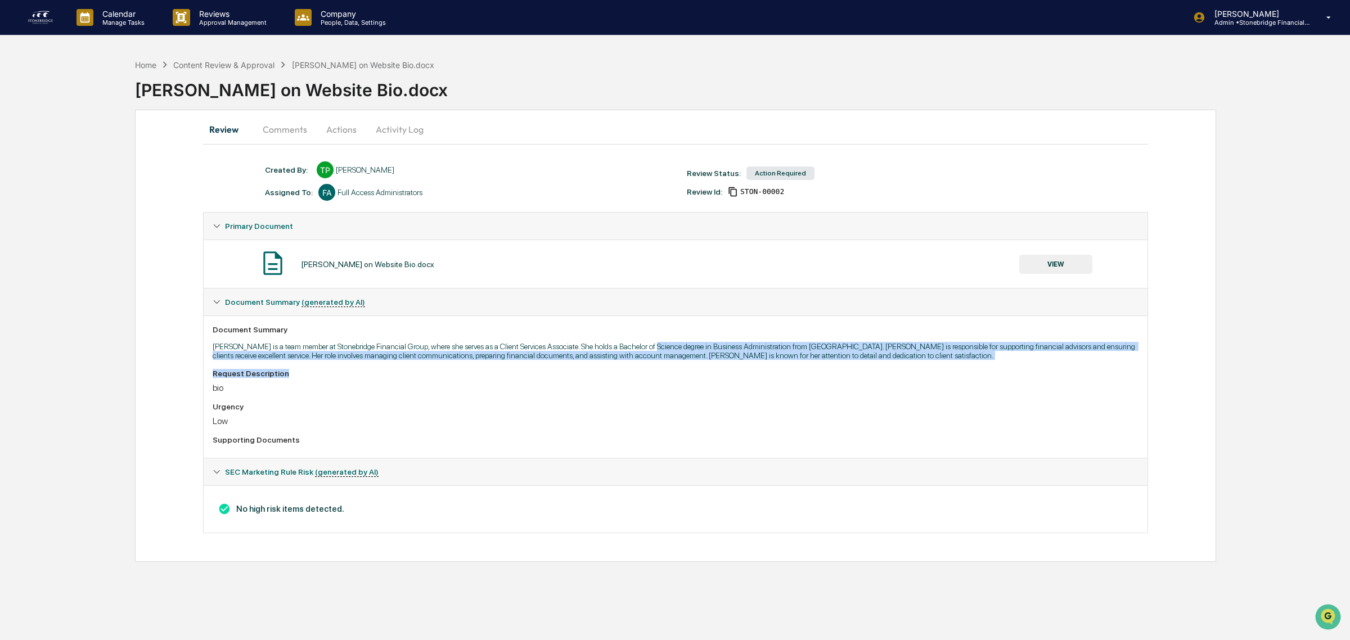
drag, startPoint x: 653, startPoint y: 352, endPoint x: 857, endPoint y: 375, distance: 205.6
click at [857, 375] on div "Document Summary Caitlin Bendigo is a team member at Stonebridge Financial Grou…" at bounding box center [676, 387] width 944 height 142
click at [857, 375] on div "Request Description" at bounding box center [676, 373] width 926 height 9
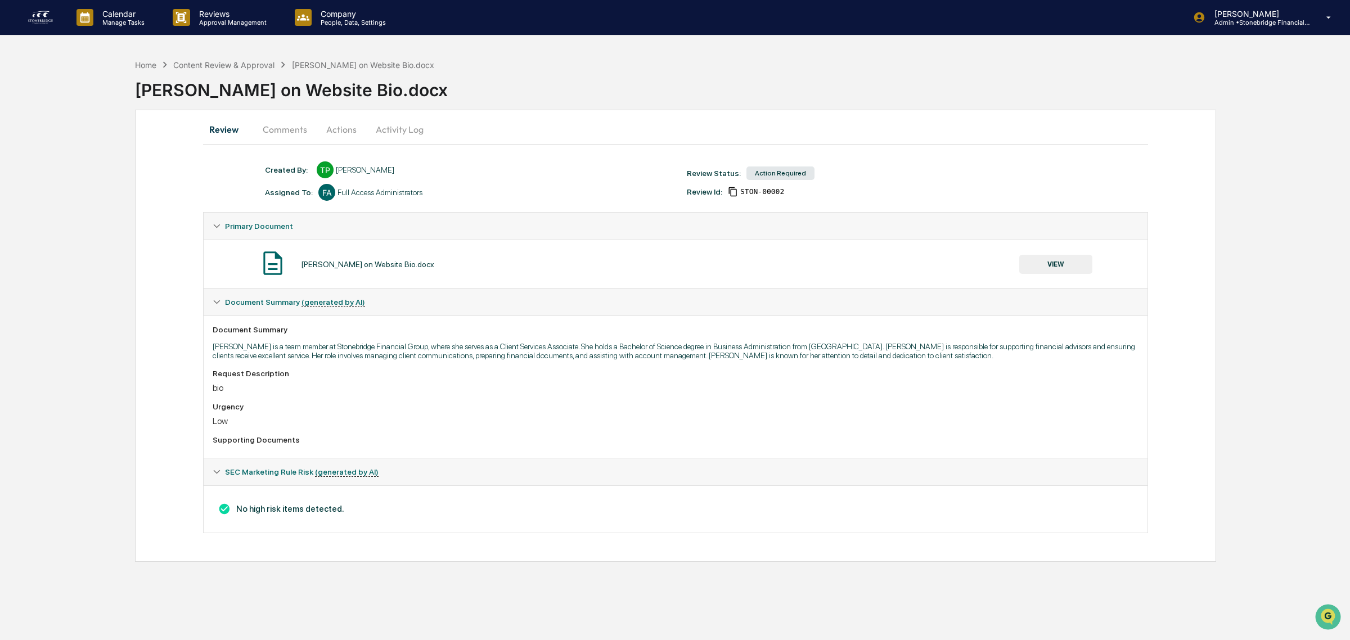
click at [336, 133] on button "Actions" at bounding box center [341, 129] width 51 height 27
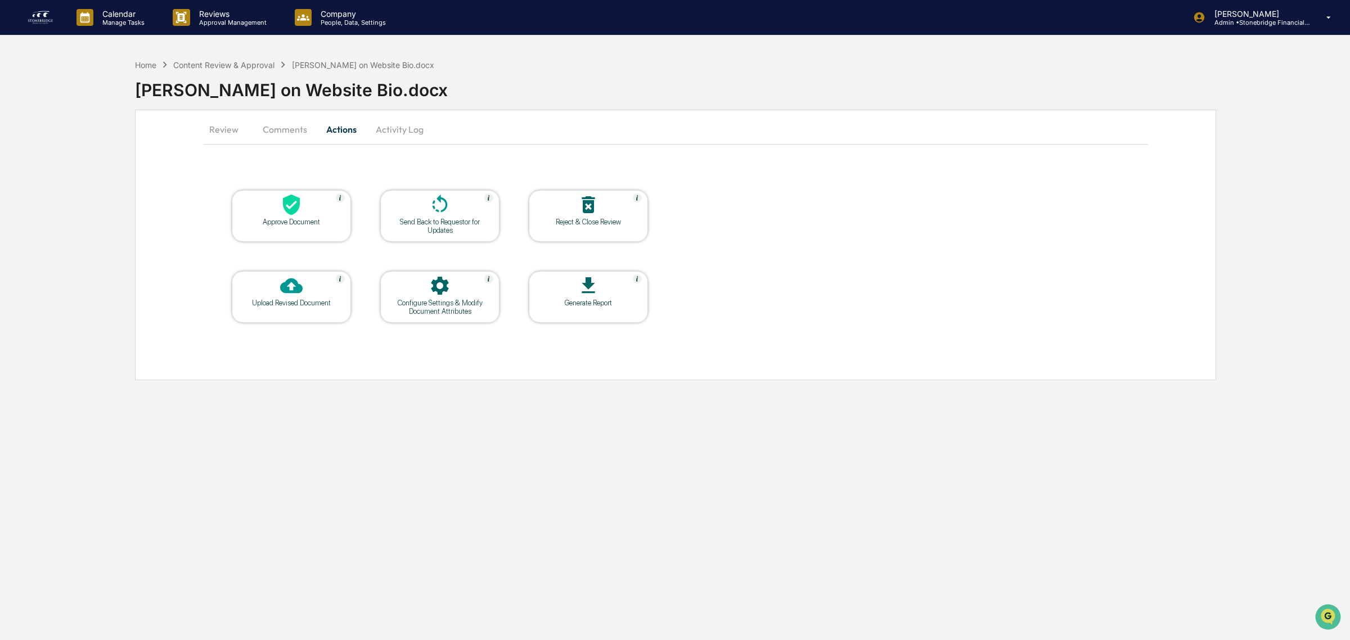
click at [299, 209] on icon at bounding box center [291, 205] width 23 height 23
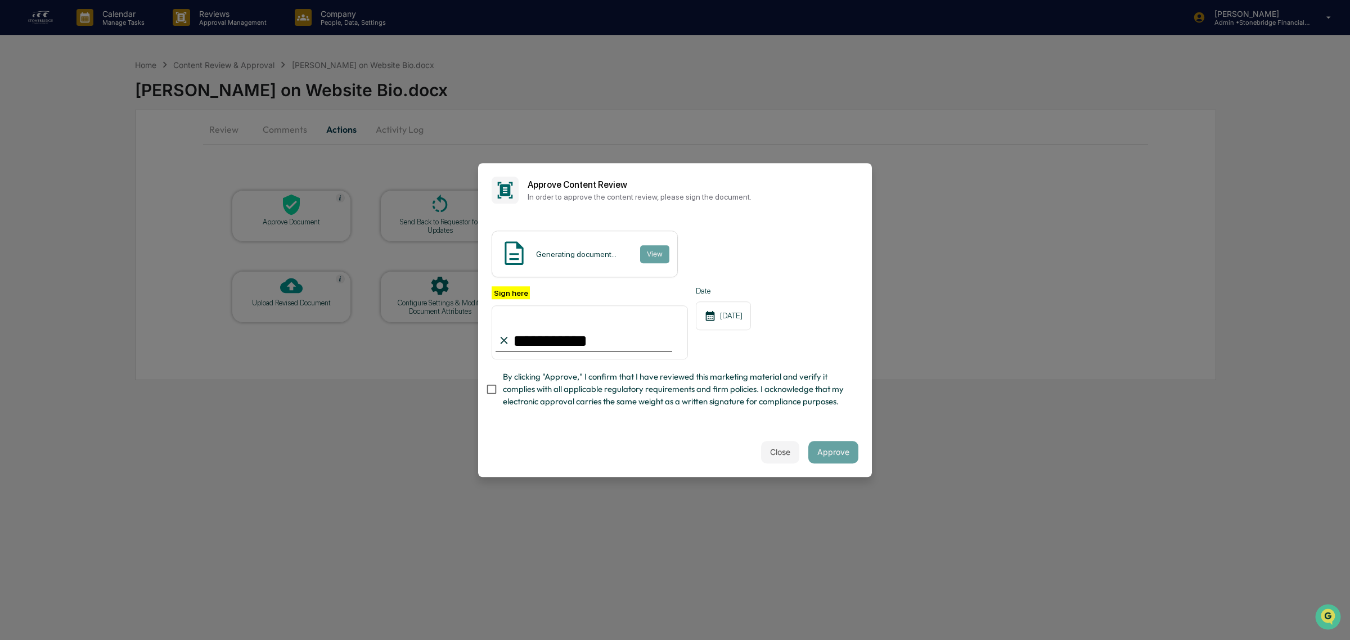
type input "**********"
click at [603, 384] on span "By clicking "Approve," I confirm that I have reviewed this marketing material a…" at bounding box center [676, 390] width 347 height 38
click at [651, 251] on button "View" at bounding box center [654, 254] width 29 height 18
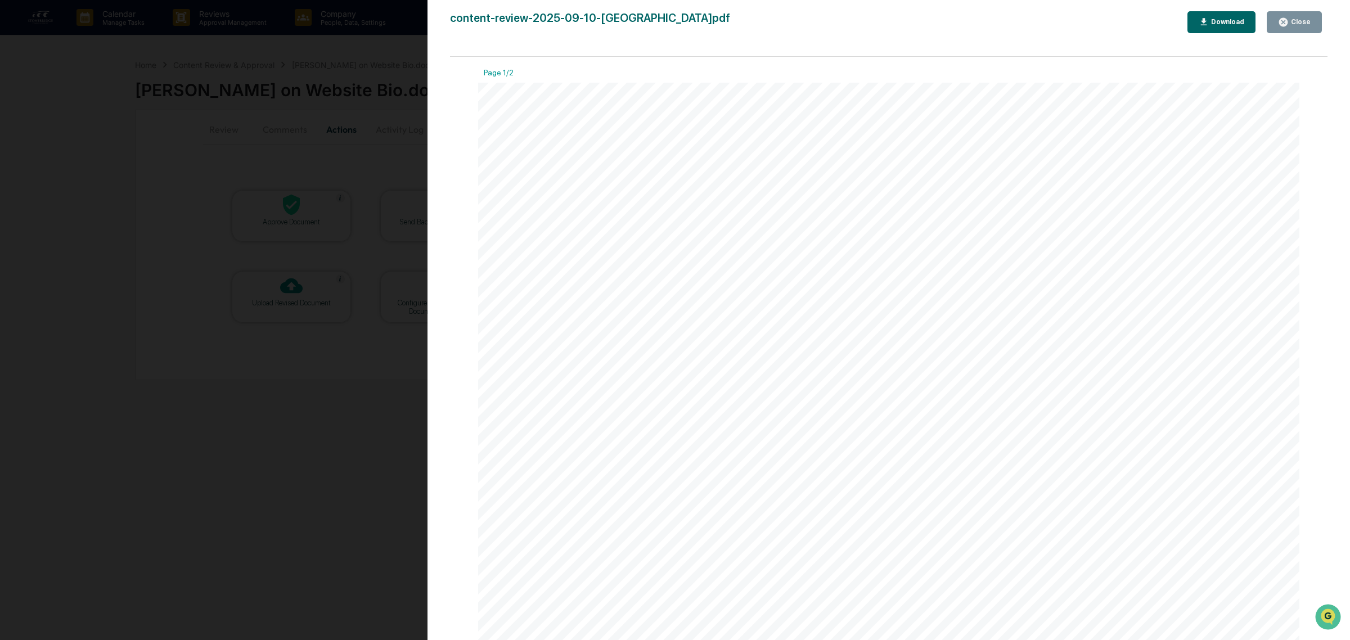
click at [1300, 29] on button "Close" at bounding box center [1294, 22] width 55 height 22
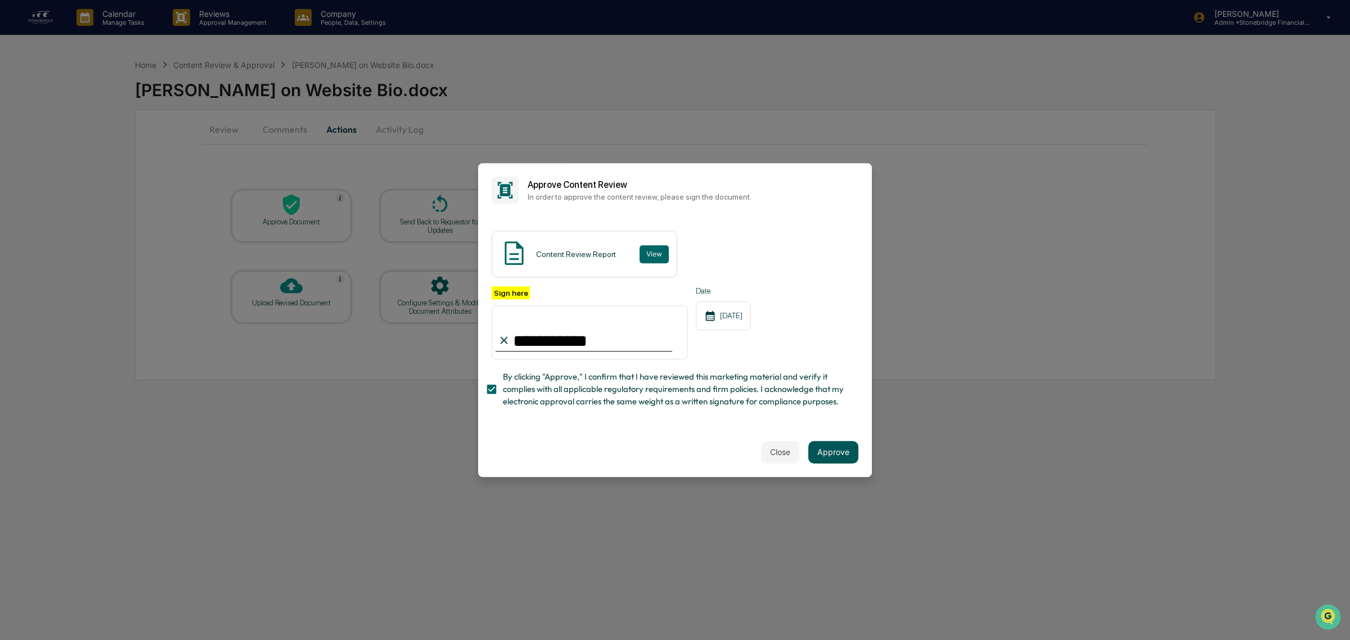
click at [837, 463] on button "Approve" at bounding box center [834, 452] width 50 height 23
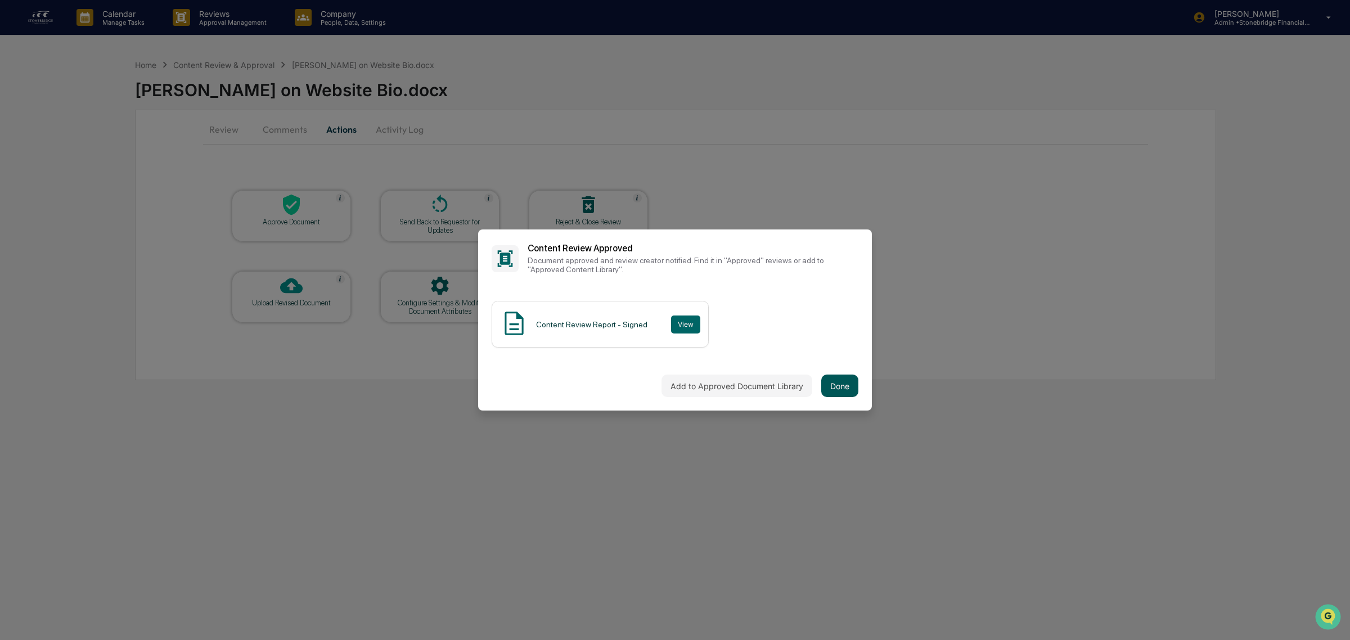
click at [856, 387] on button "Done" at bounding box center [840, 386] width 37 height 23
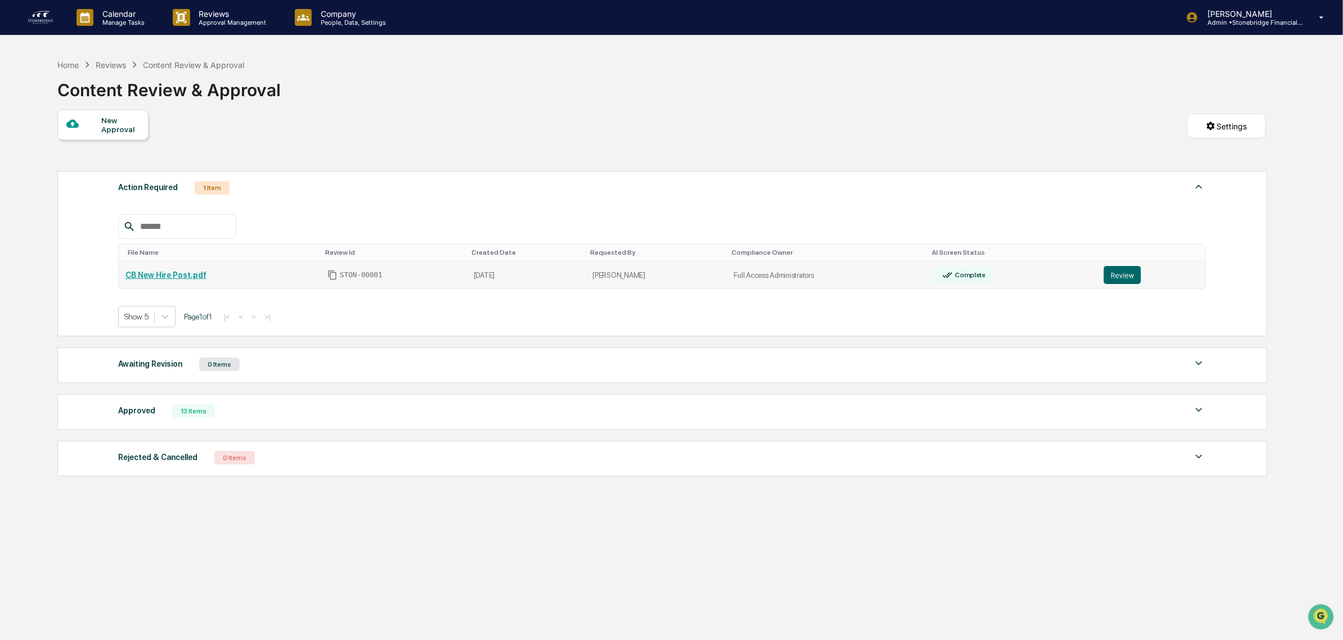
click at [1097, 280] on td "Review" at bounding box center [1151, 276] width 108 height 28
click at [1134, 281] on link "Review" at bounding box center [1151, 275] width 95 height 18
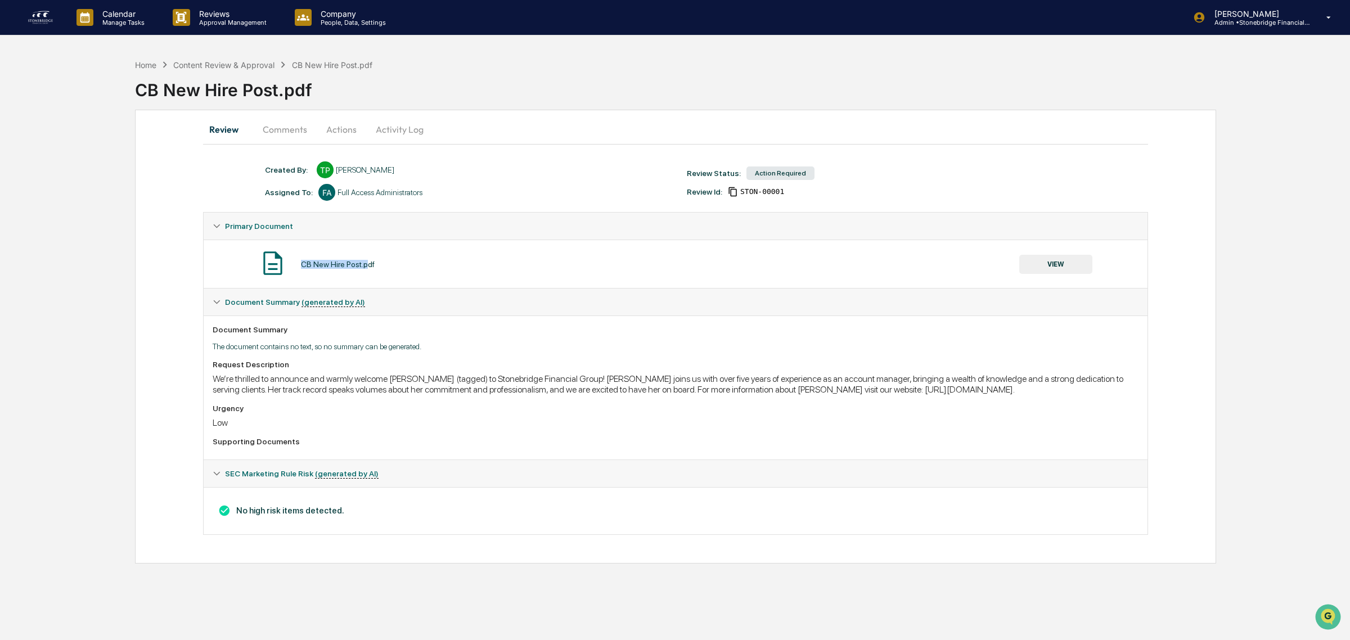
drag, startPoint x: 322, startPoint y: 268, endPoint x: 364, endPoint y: 273, distance: 42.6
click at [364, 273] on div "CB New Hire Post.pdf VIEW" at bounding box center [676, 264] width 926 height 30
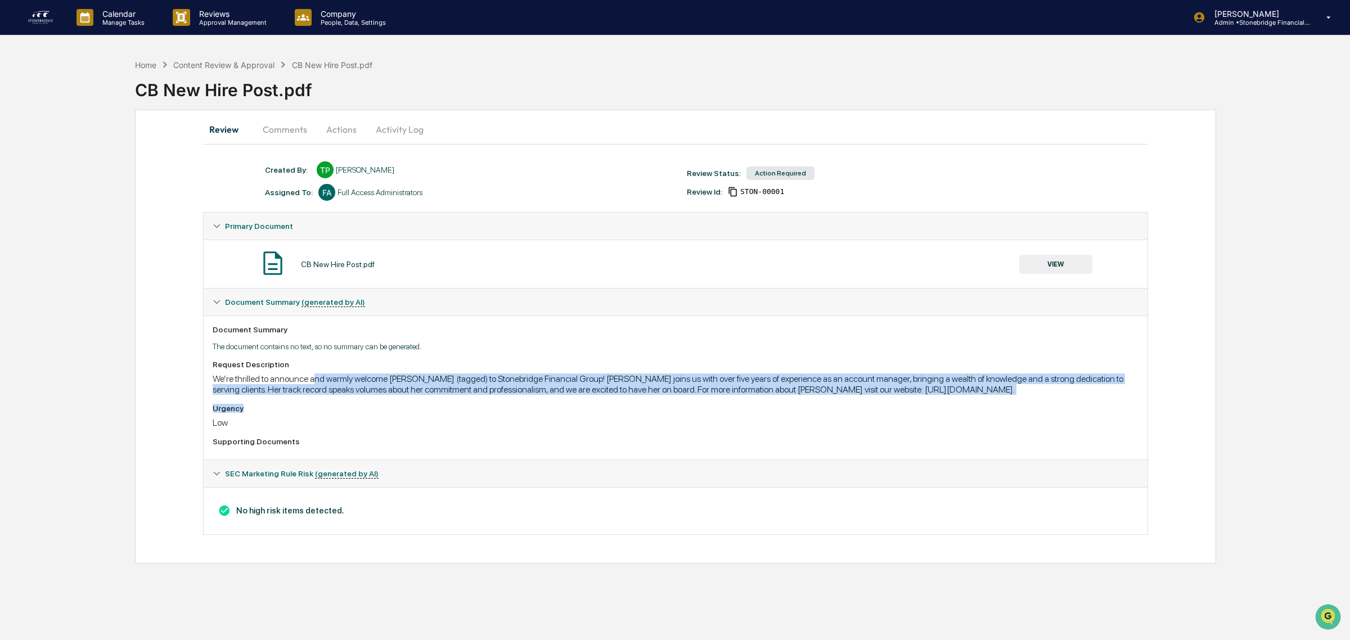
drag, startPoint x: 387, startPoint y: 396, endPoint x: 540, endPoint y: 407, distance: 153.5
click at [540, 407] on div "Request Description We’re thrilled to announce and warmly welcome [PERSON_NAME]…" at bounding box center [676, 405] width 926 height 91
click at [540, 407] on div "Urgency" at bounding box center [676, 408] width 926 height 9
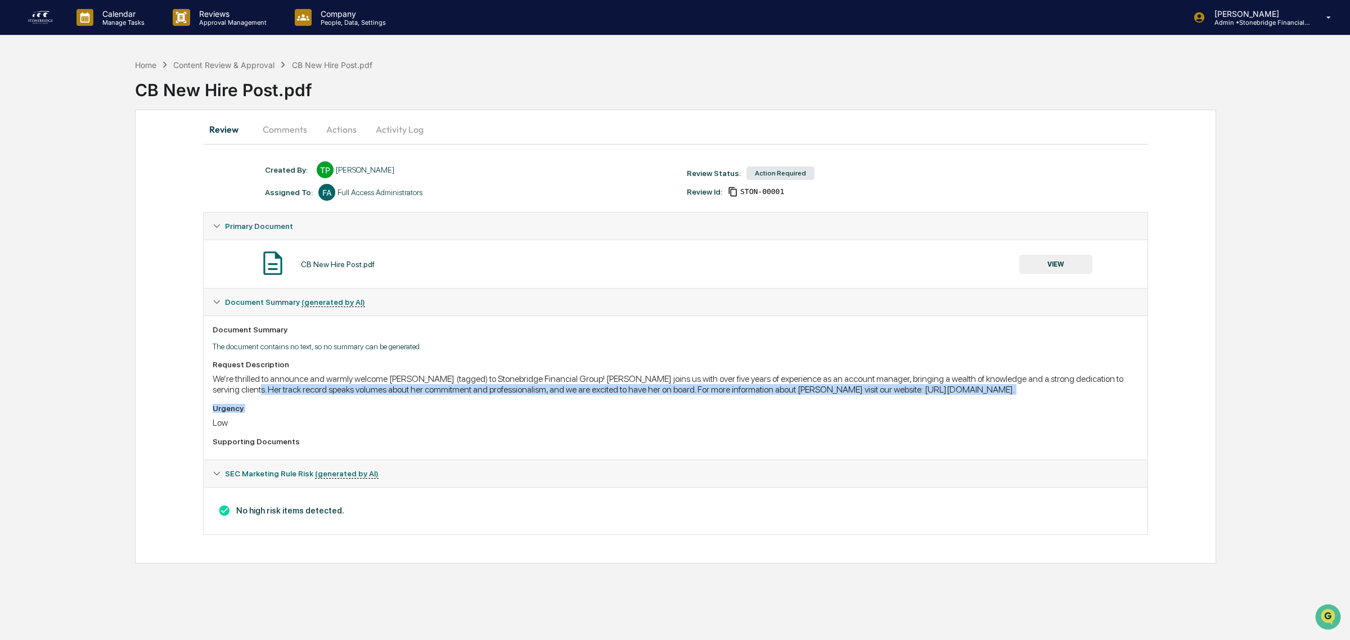
drag, startPoint x: 540, startPoint y: 407, endPoint x: 209, endPoint y: 389, distance: 331.3
click at [209, 389] on div "Document Summary The document contains no text, so no summary can be generated.…" at bounding box center [676, 388] width 944 height 144
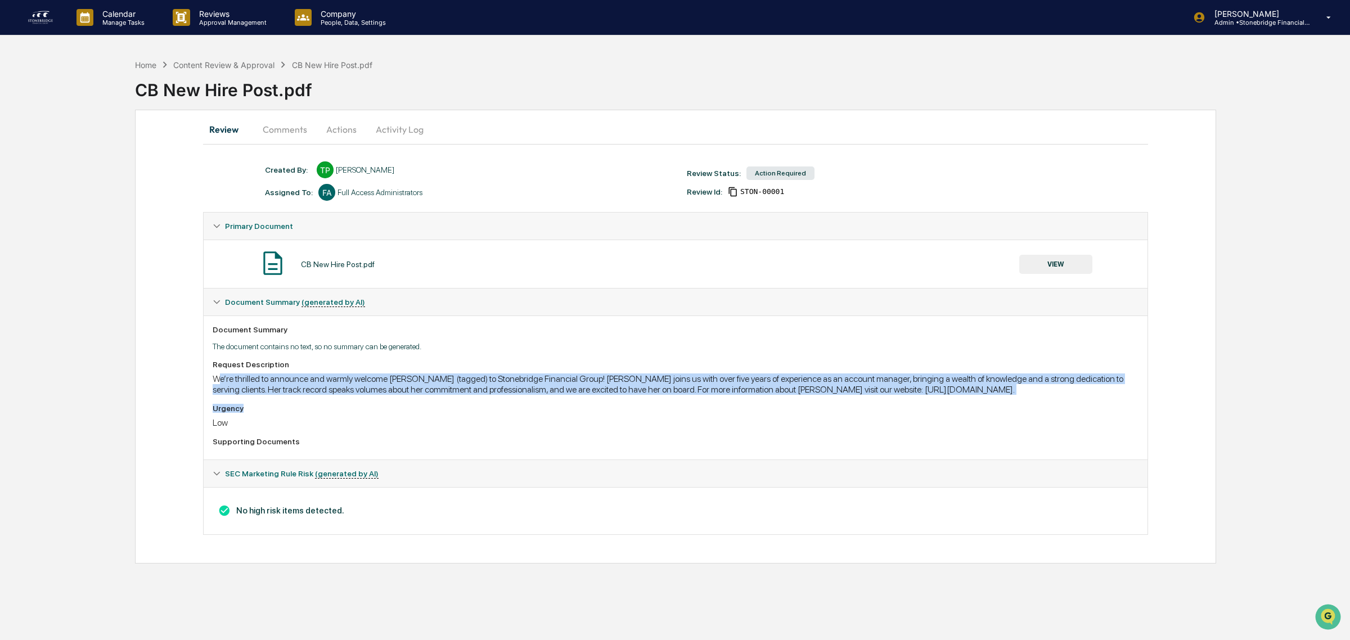
drag, startPoint x: 326, startPoint y: 380, endPoint x: 986, endPoint y: 412, distance: 660.3
click at [986, 412] on div "Request Description We’re thrilled to announce and warmly welcome [PERSON_NAME]…" at bounding box center [676, 405] width 926 height 91
click at [986, 412] on div "Urgency" at bounding box center [676, 408] width 926 height 9
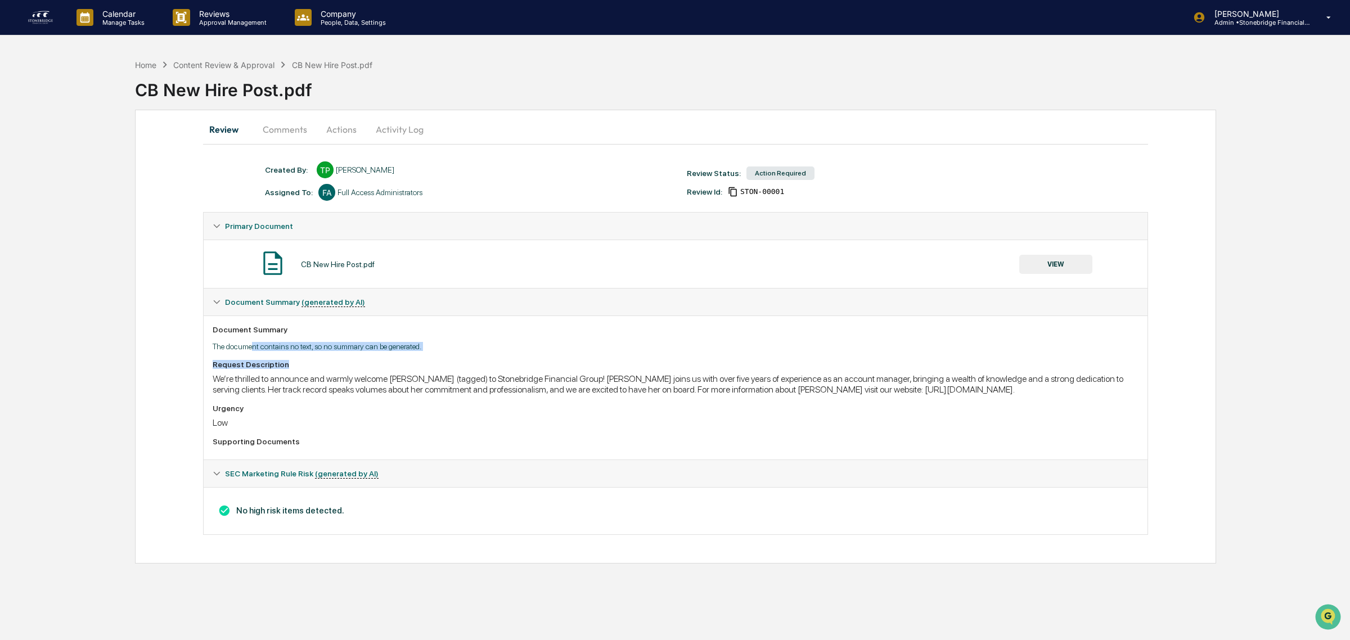
drag, startPoint x: 254, startPoint y: 344, endPoint x: 342, endPoint y: 358, distance: 89.5
click at [342, 358] on div "Document Summary The document contains no text, so no summary can be generated.…" at bounding box center [676, 388] width 944 height 144
drag, startPoint x: 373, startPoint y: 269, endPoint x: 262, endPoint y: 270, distance: 111.4
click at [262, 270] on div "CB New Hire Post.pdf VIEW" at bounding box center [676, 264] width 926 height 30
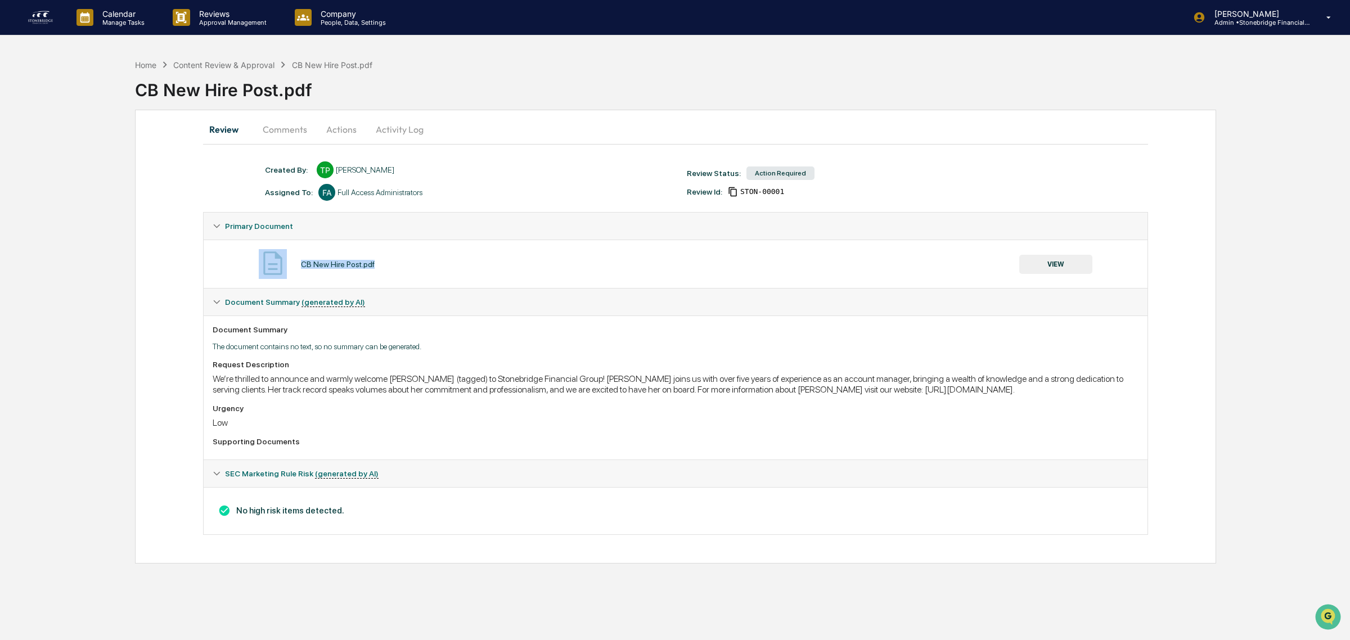
click at [262, 270] on img at bounding box center [273, 263] width 28 height 28
click at [385, 268] on div "CB New Hire Post.pdf VIEW" at bounding box center [676, 264] width 926 height 30
click at [1065, 267] on button "VIEW" at bounding box center [1056, 264] width 73 height 19
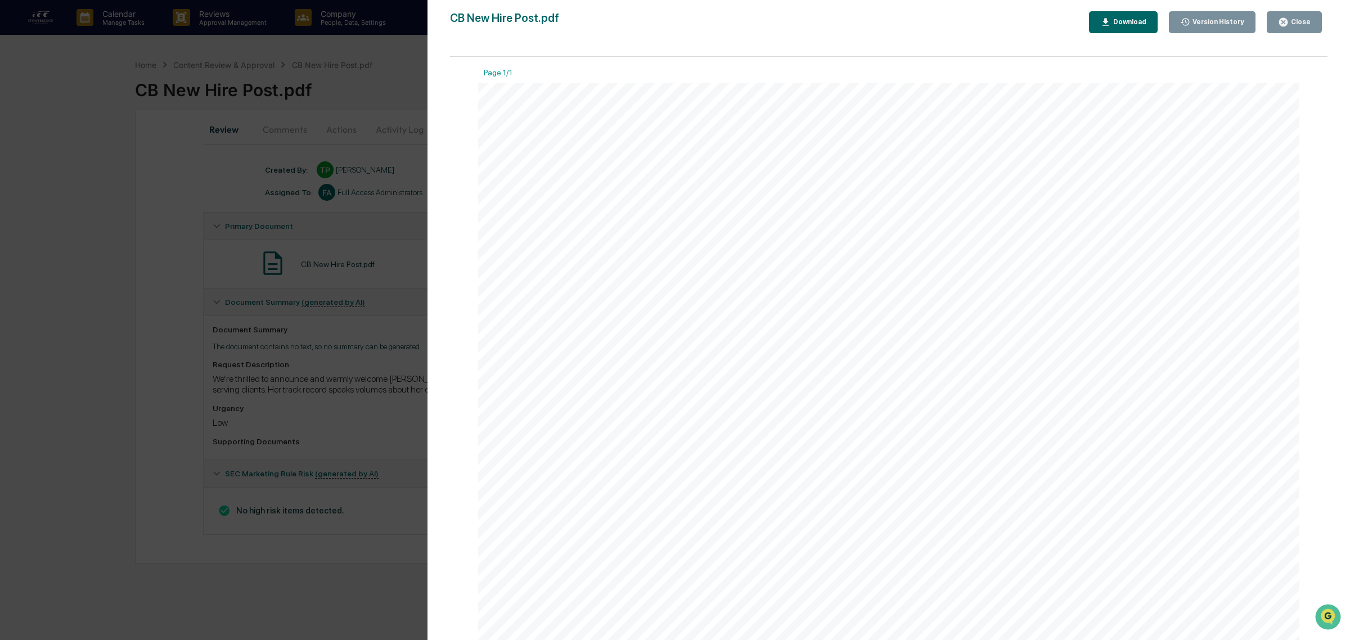
click at [1275, 31] on button "Close" at bounding box center [1294, 22] width 55 height 22
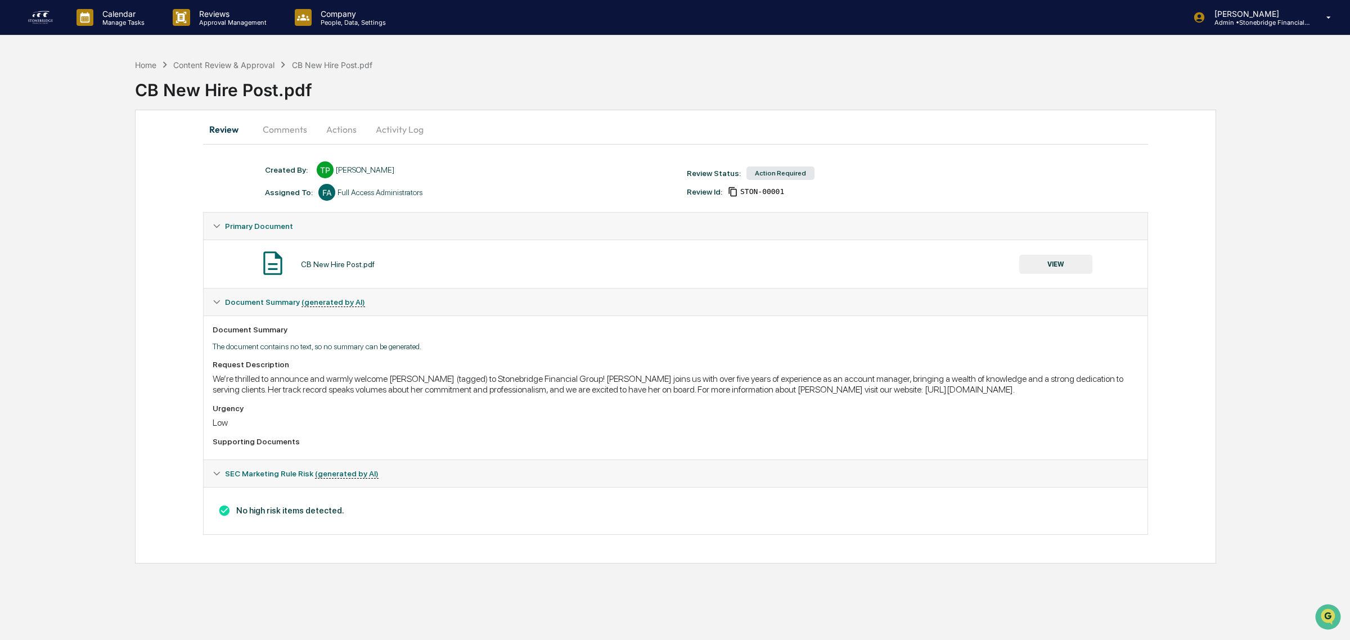
click at [330, 133] on button "Actions" at bounding box center [341, 129] width 51 height 27
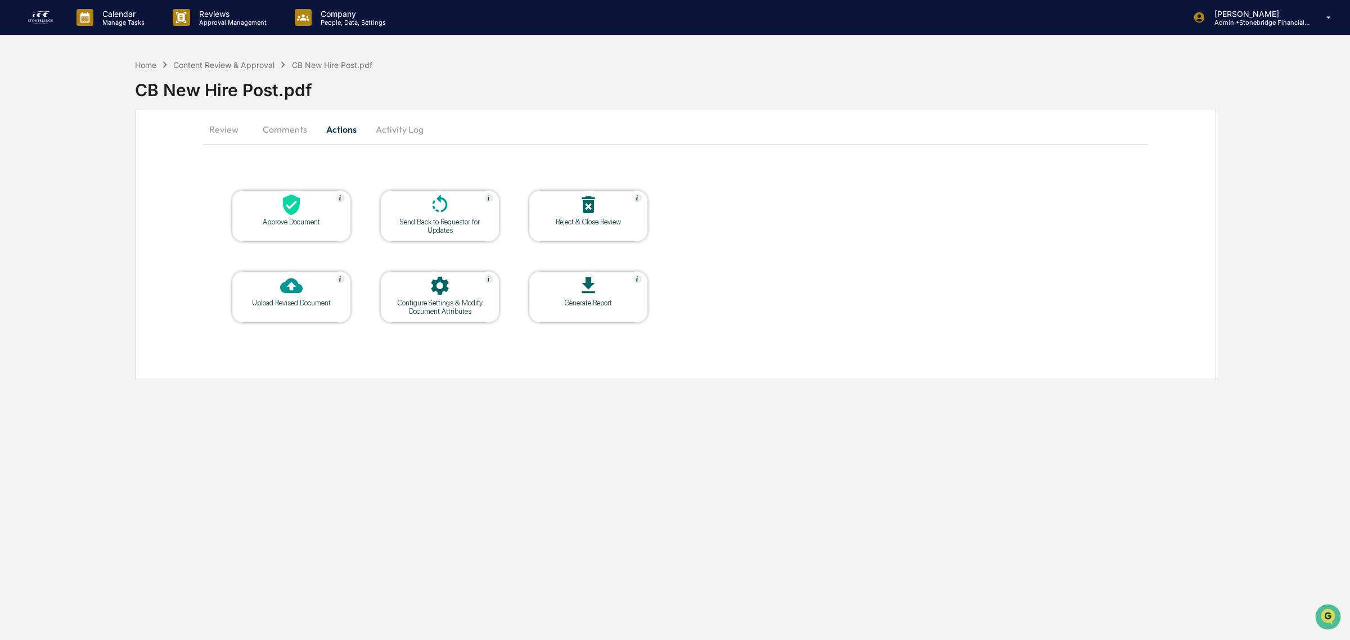
click at [276, 238] on div "Approve Document" at bounding box center [291, 216] width 119 height 52
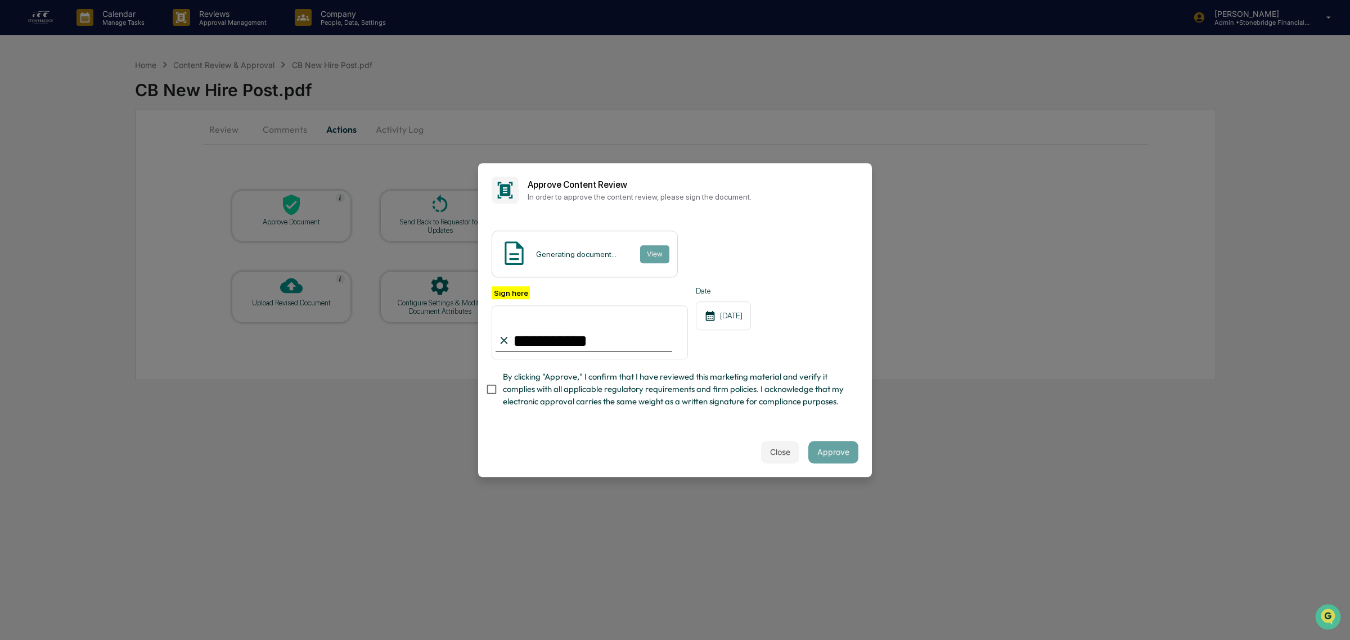
type input "**********"
click at [567, 381] on span "By clicking "Approve," I confirm that I have reviewed this marketing material a…" at bounding box center [676, 390] width 347 height 38
click at [647, 257] on button "View" at bounding box center [654, 254] width 29 height 18
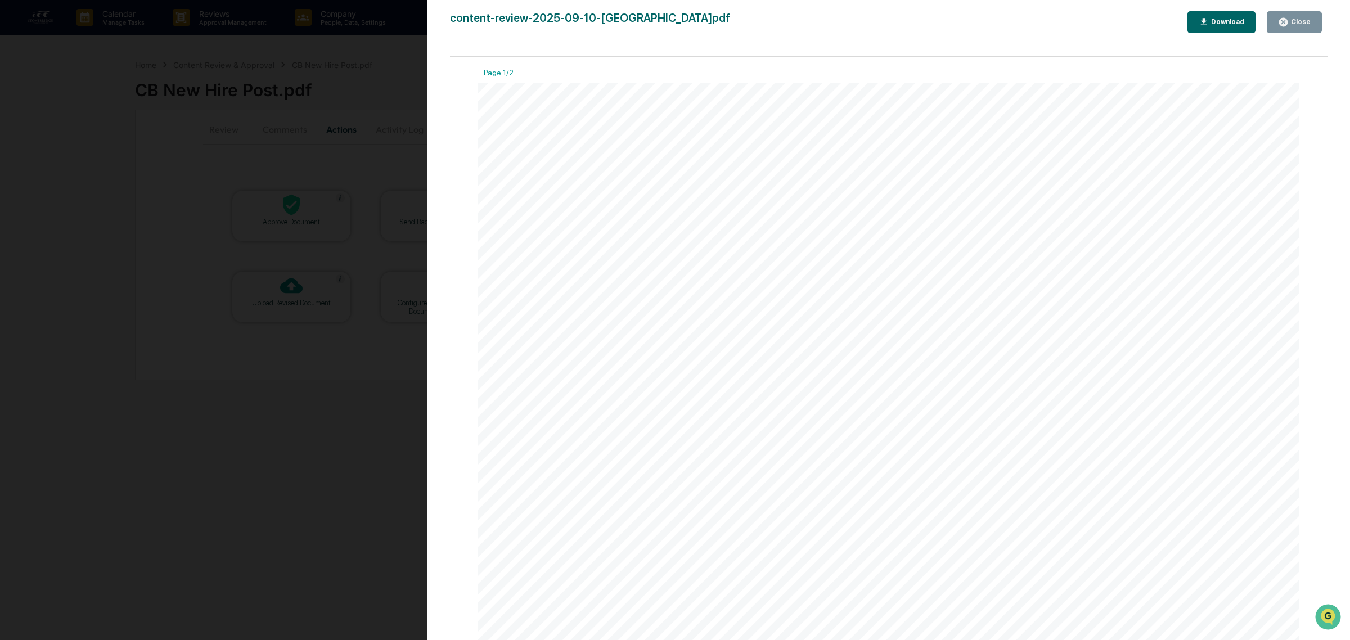
click at [1297, 26] on div "Close" at bounding box center [1294, 22] width 33 height 11
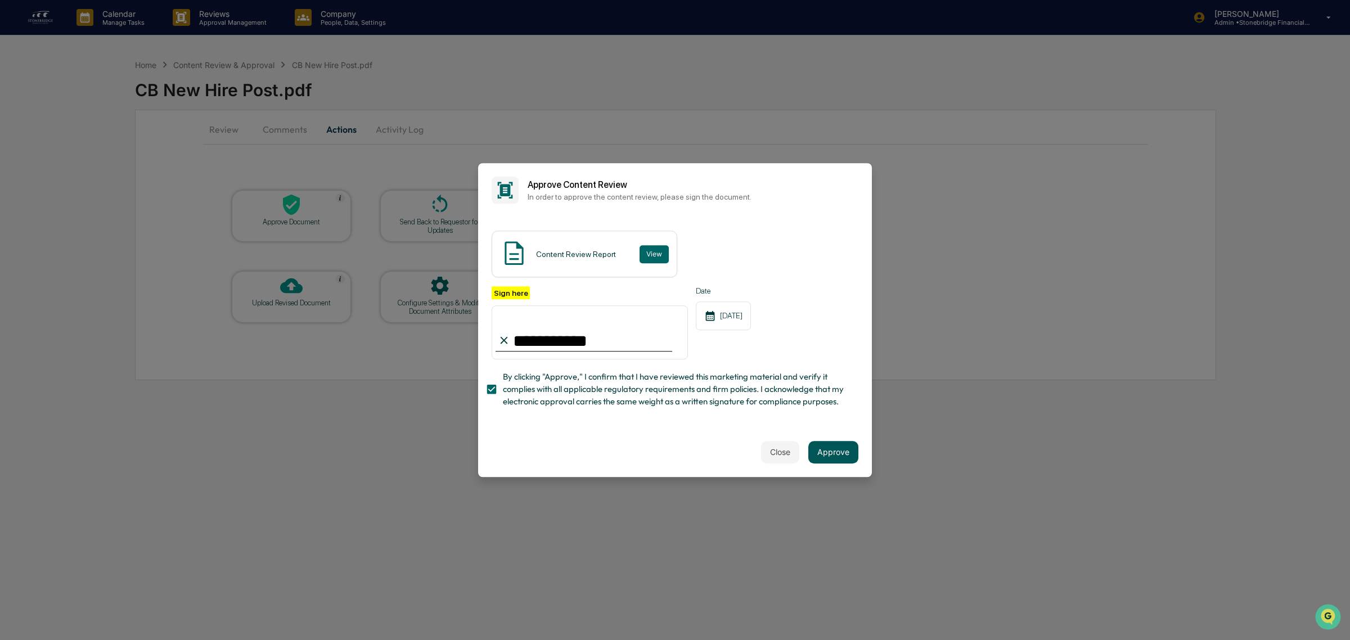
click at [839, 463] on button "Approve" at bounding box center [834, 452] width 50 height 23
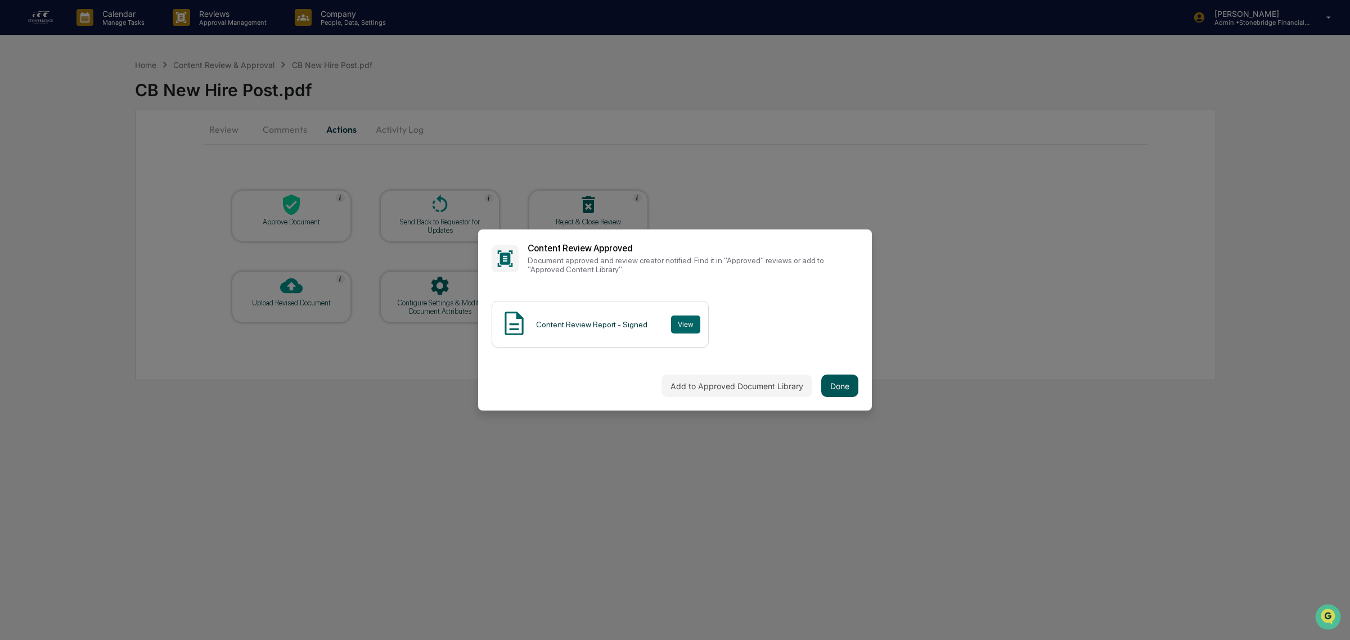
click at [837, 394] on button "Done" at bounding box center [840, 386] width 37 height 23
